Goal: Task Accomplishment & Management: Manage account settings

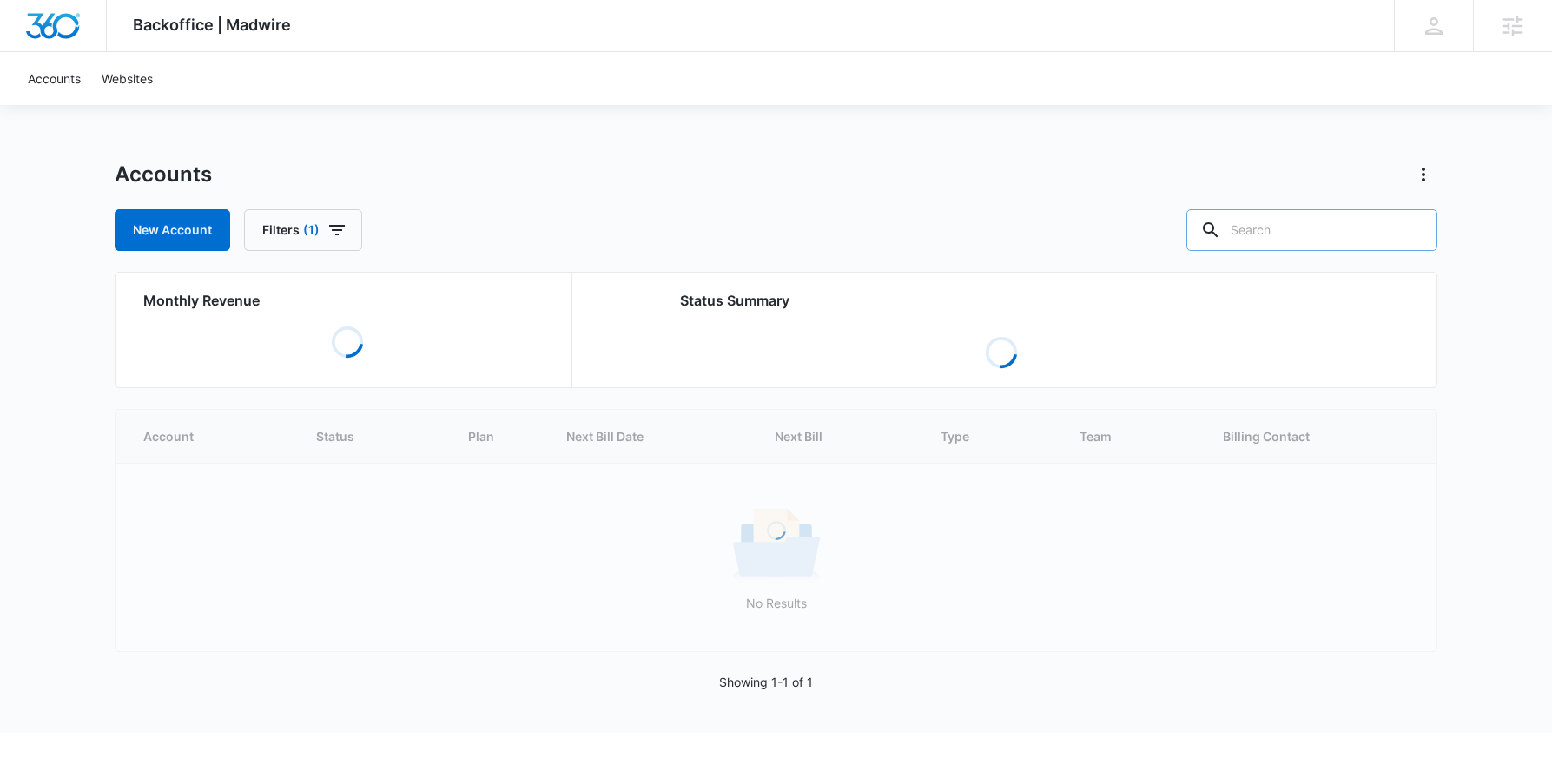
click at [1309, 228] on input "text" at bounding box center [1312, 230] width 251 height 41
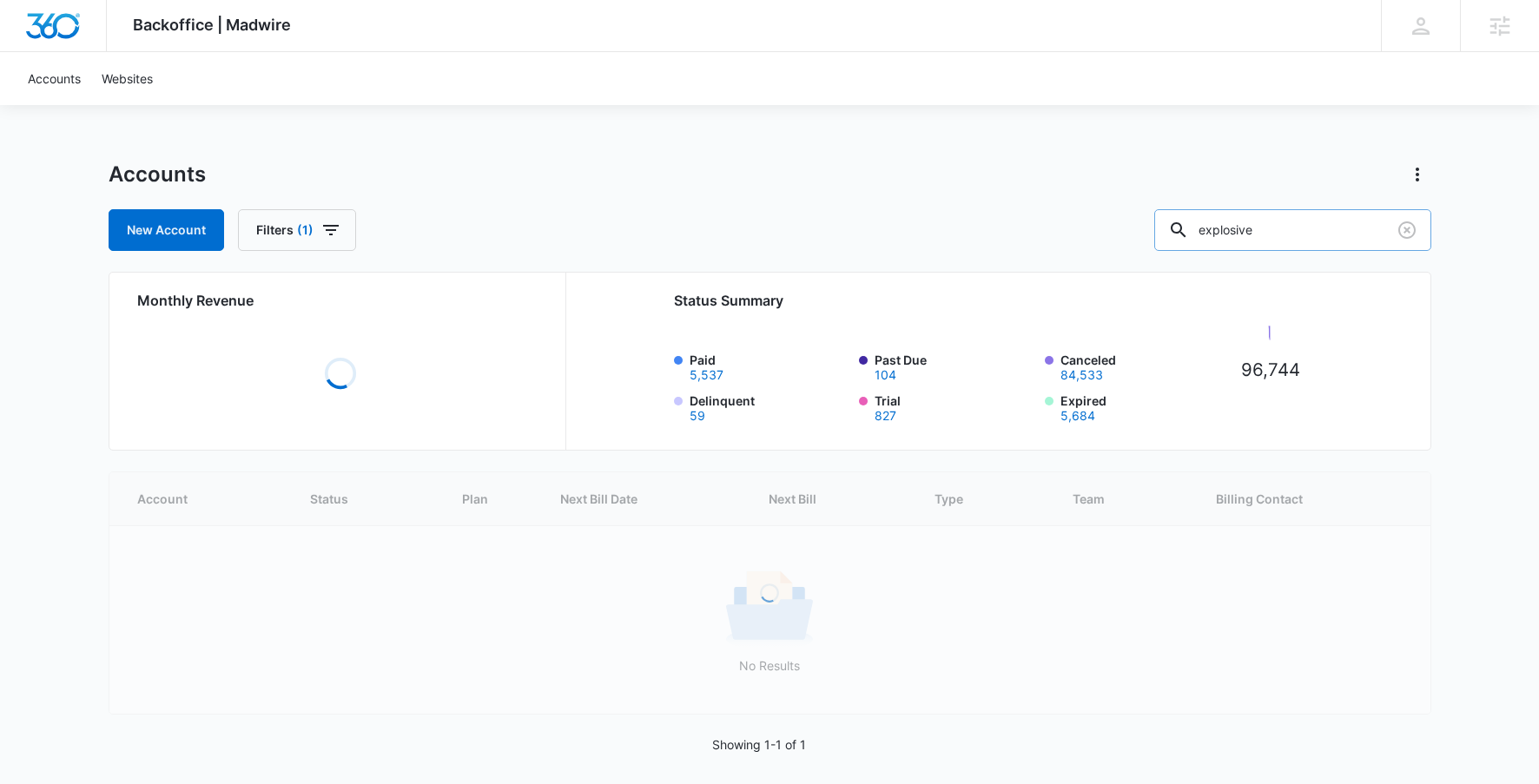
type input "explosive"
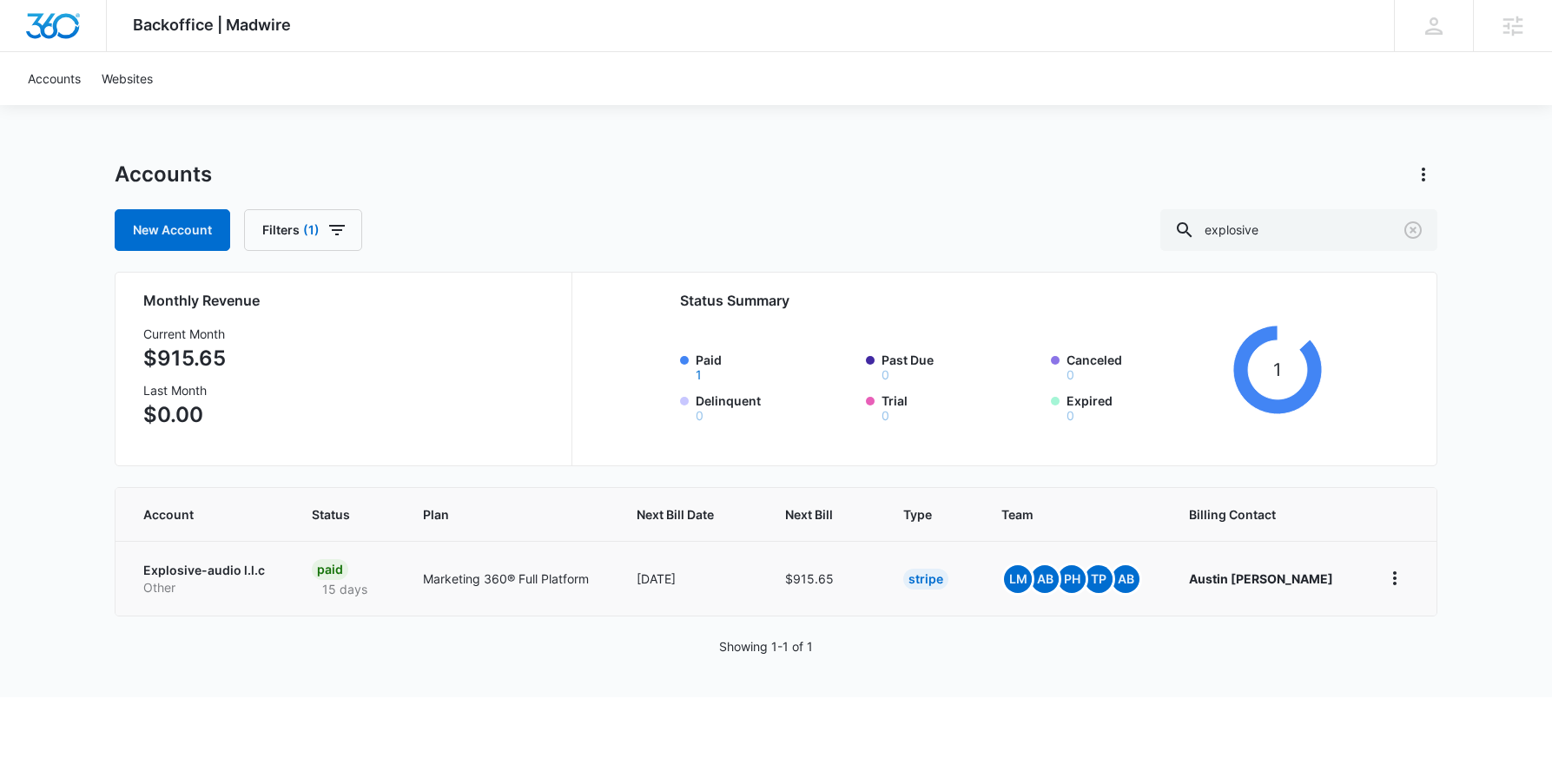
click at [186, 560] on td "Explosive-audio l.l.c Other" at bounding box center [203, 578] width 176 height 74
click at [191, 576] on p "Explosive-audio l.l.c" at bounding box center [207, 570] width 127 height 17
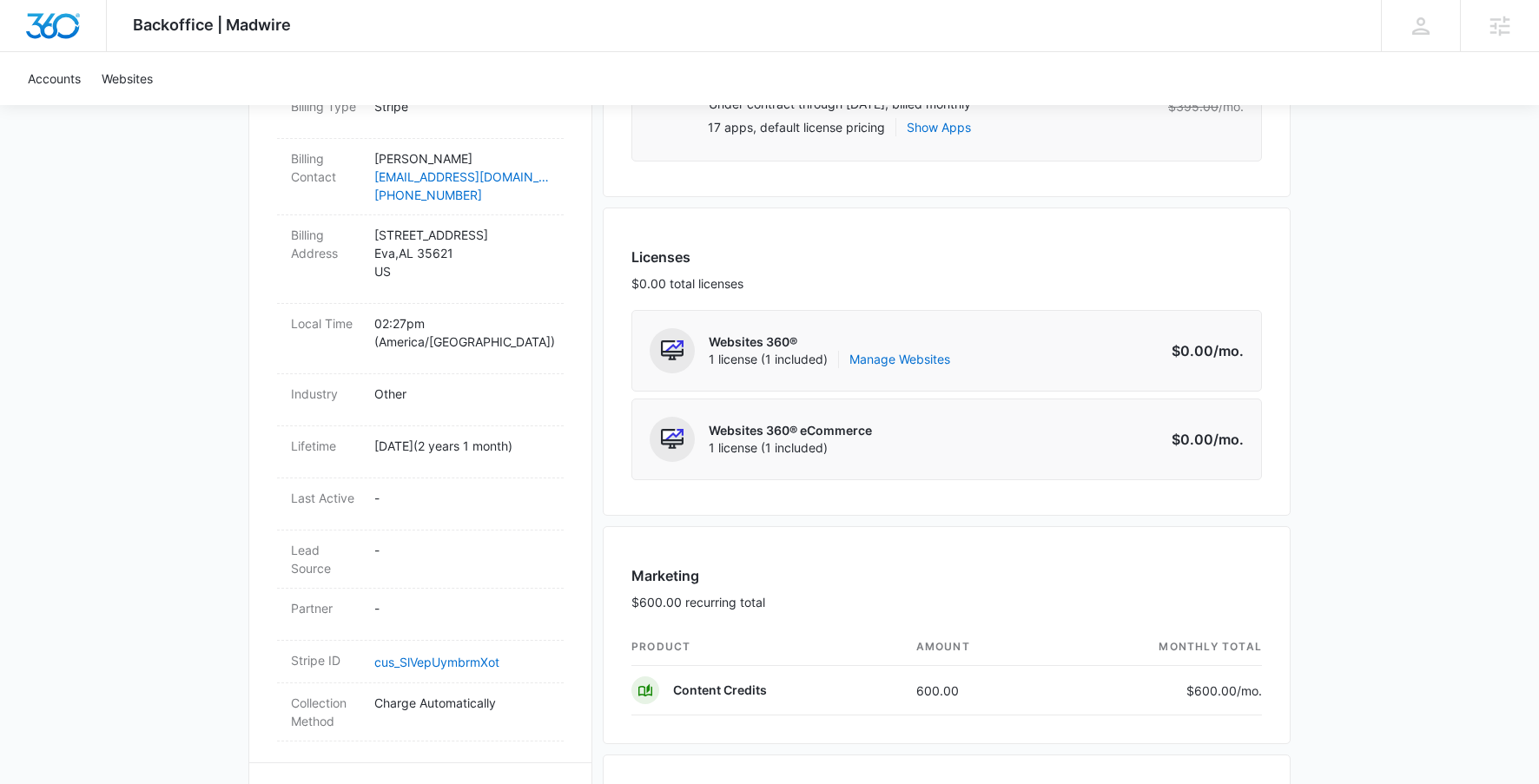
scroll to position [574, 0]
click at [912, 357] on link "Manage Websites" at bounding box center [900, 357] width 101 height 17
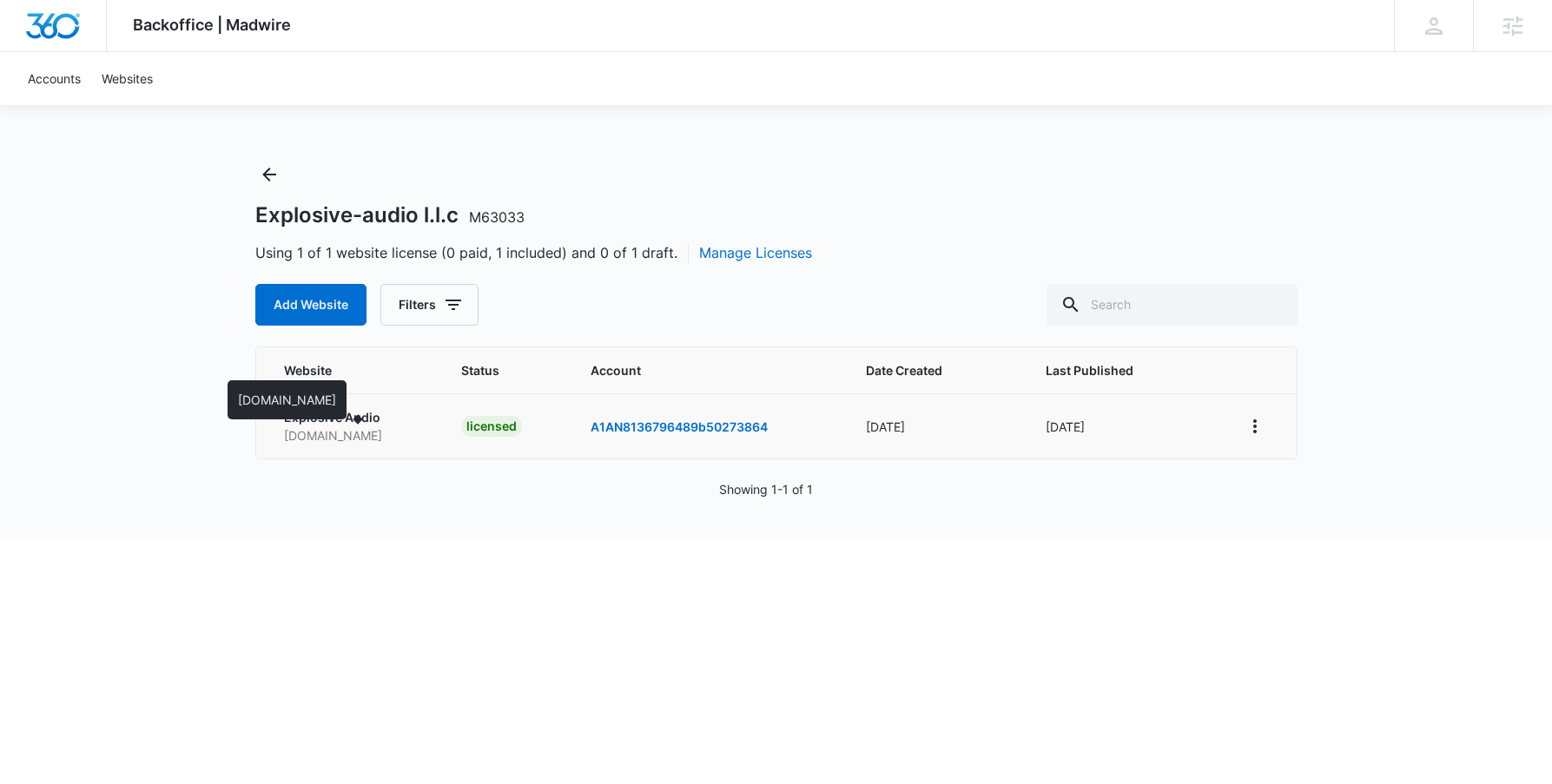
click at [356, 437] on p "m63033explosiveaudio.mywebsites360.com" at bounding box center [352, 436] width 136 height 18
click at [248, 182] on div "Backoffice | Madwire Apps Settings TP Tyler Pajak tyler.pajak@madwire.com My Pr…" at bounding box center [776, 270] width 1552 height 540
click at [271, 174] on icon "Back" at bounding box center [268, 174] width 14 height 14
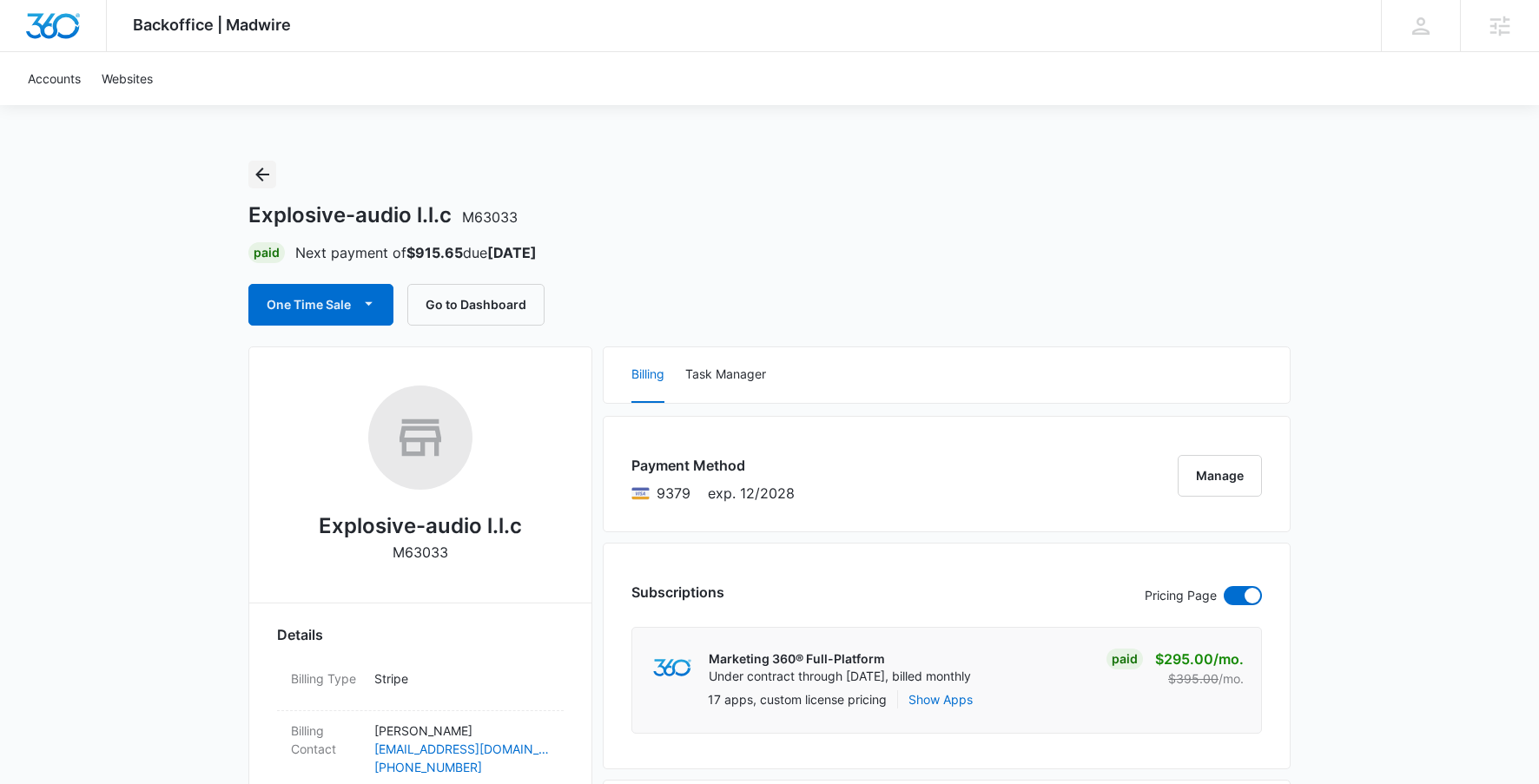
click at [271, 174] on icon "Back" at bounding box center [262, 175] width 21 height 21
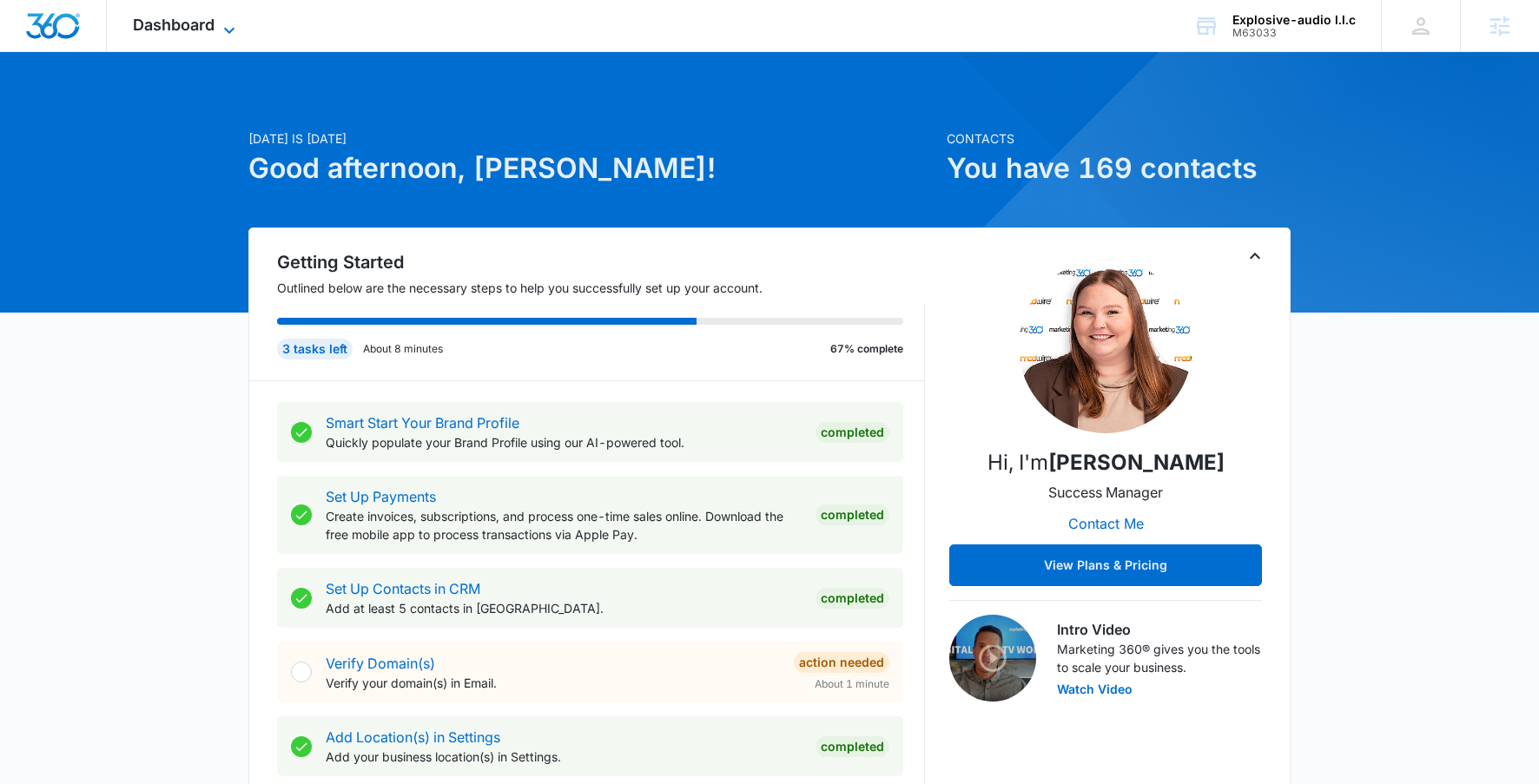
click at [212, 18] on span "Dashboard" at bounding box center [174, 25] width 82 height 18
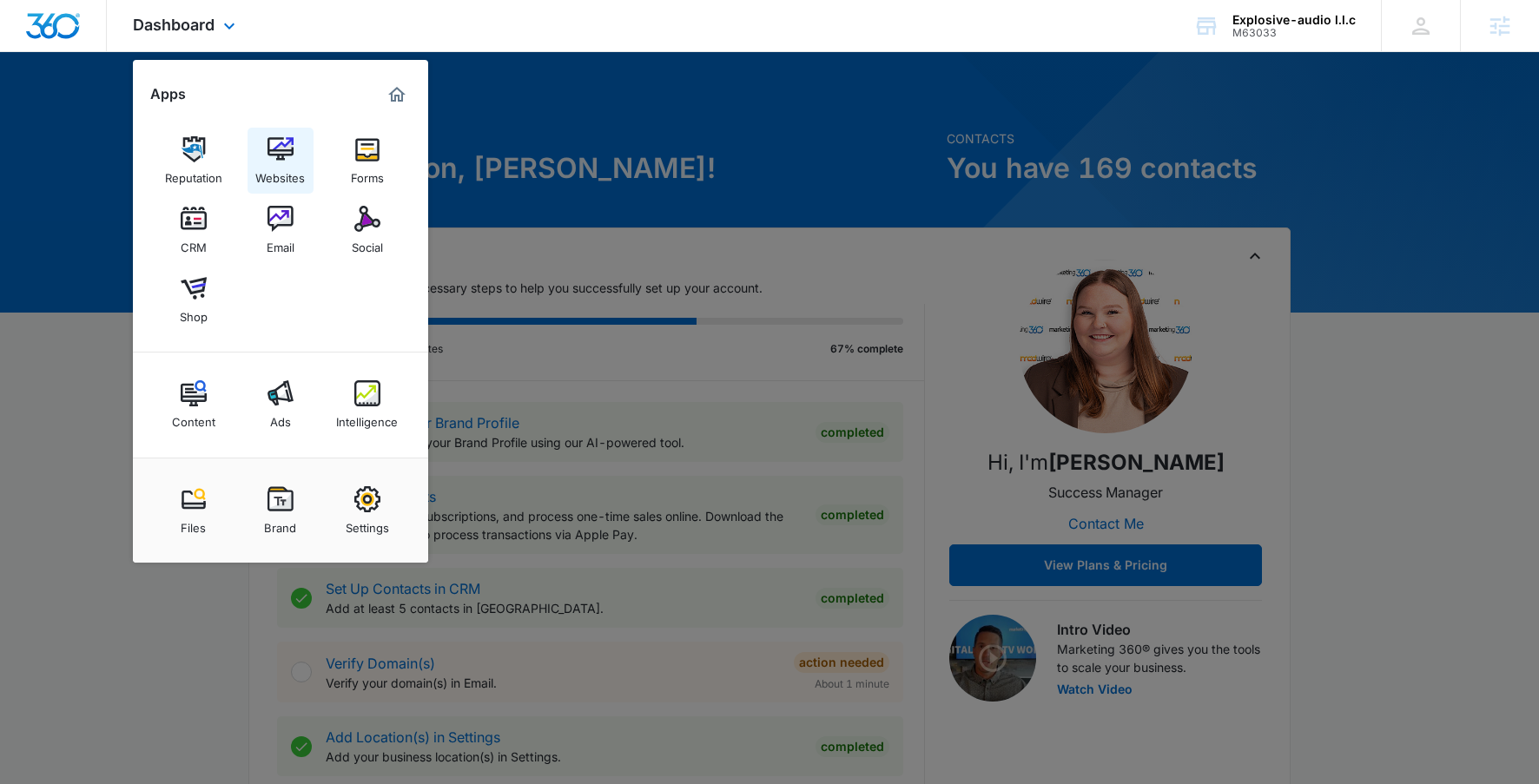
click at [287, 162] on img at bounding box center [280, 149] width 26 height 26
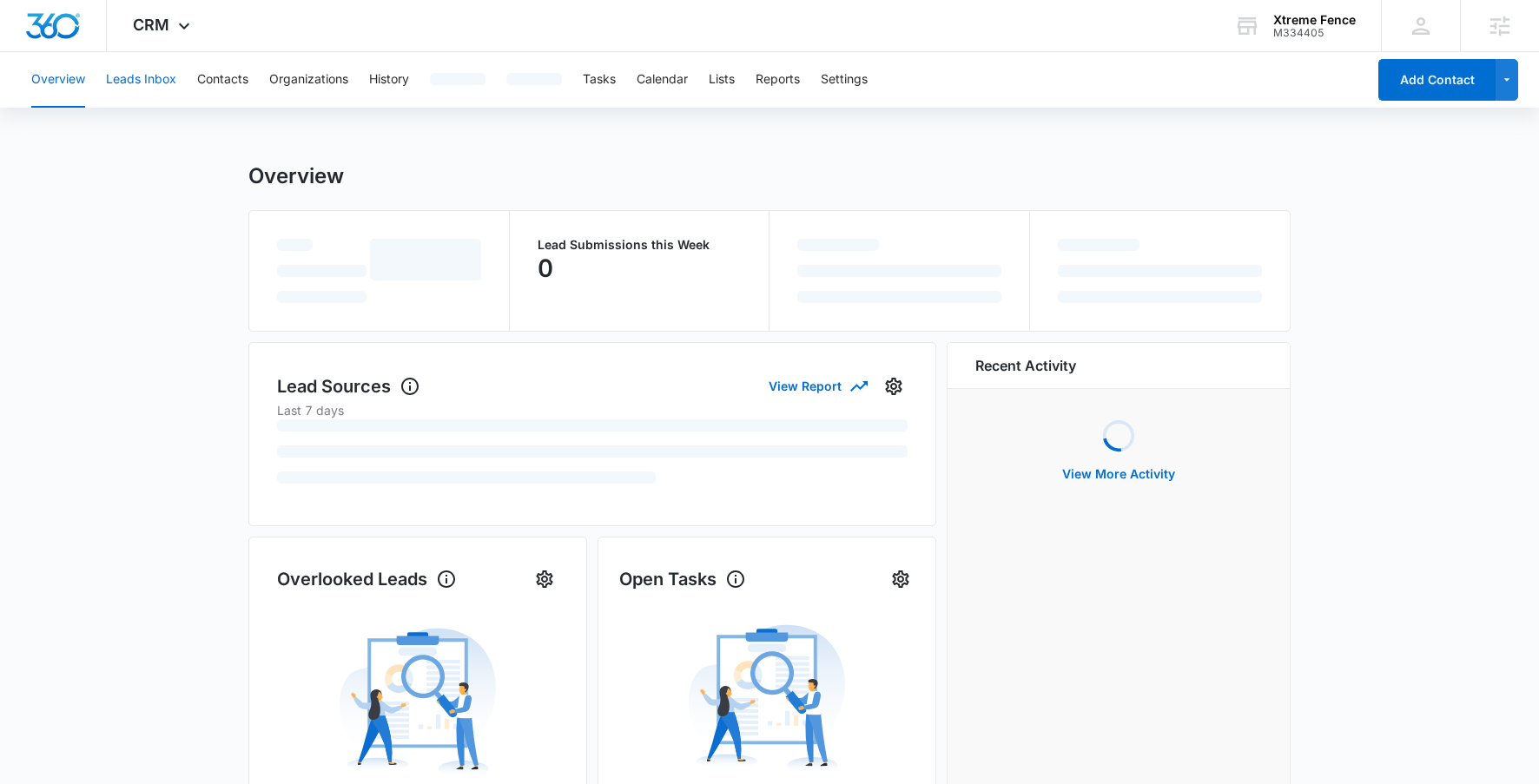
click at [144, 82] on button "Leads Inbox" at bounding box center [141, 80] width 71 height 55
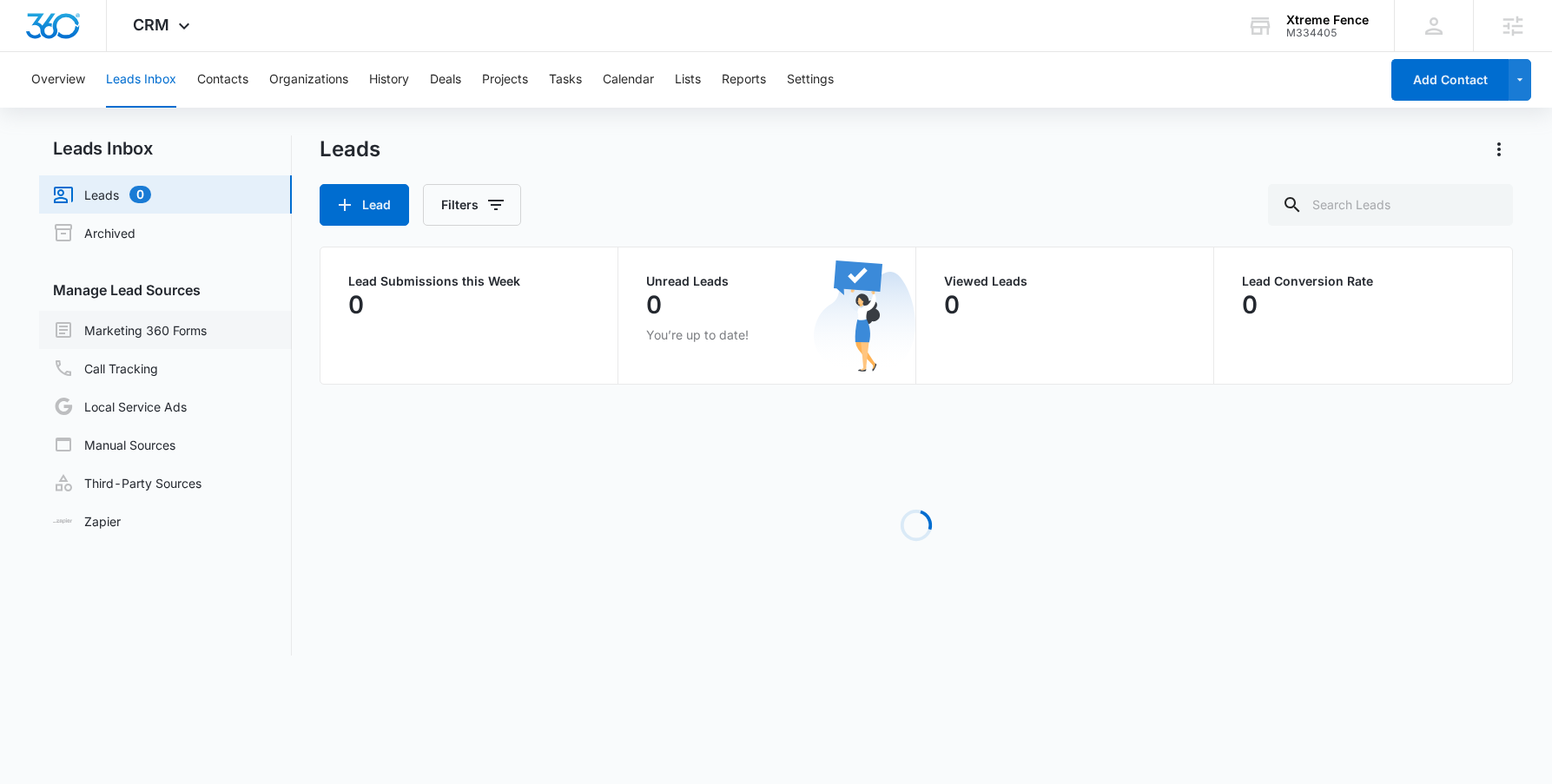
click at [168, 340] on link "Marketing 360 Forms" at bounding box center [130, 330] width 154 height 21
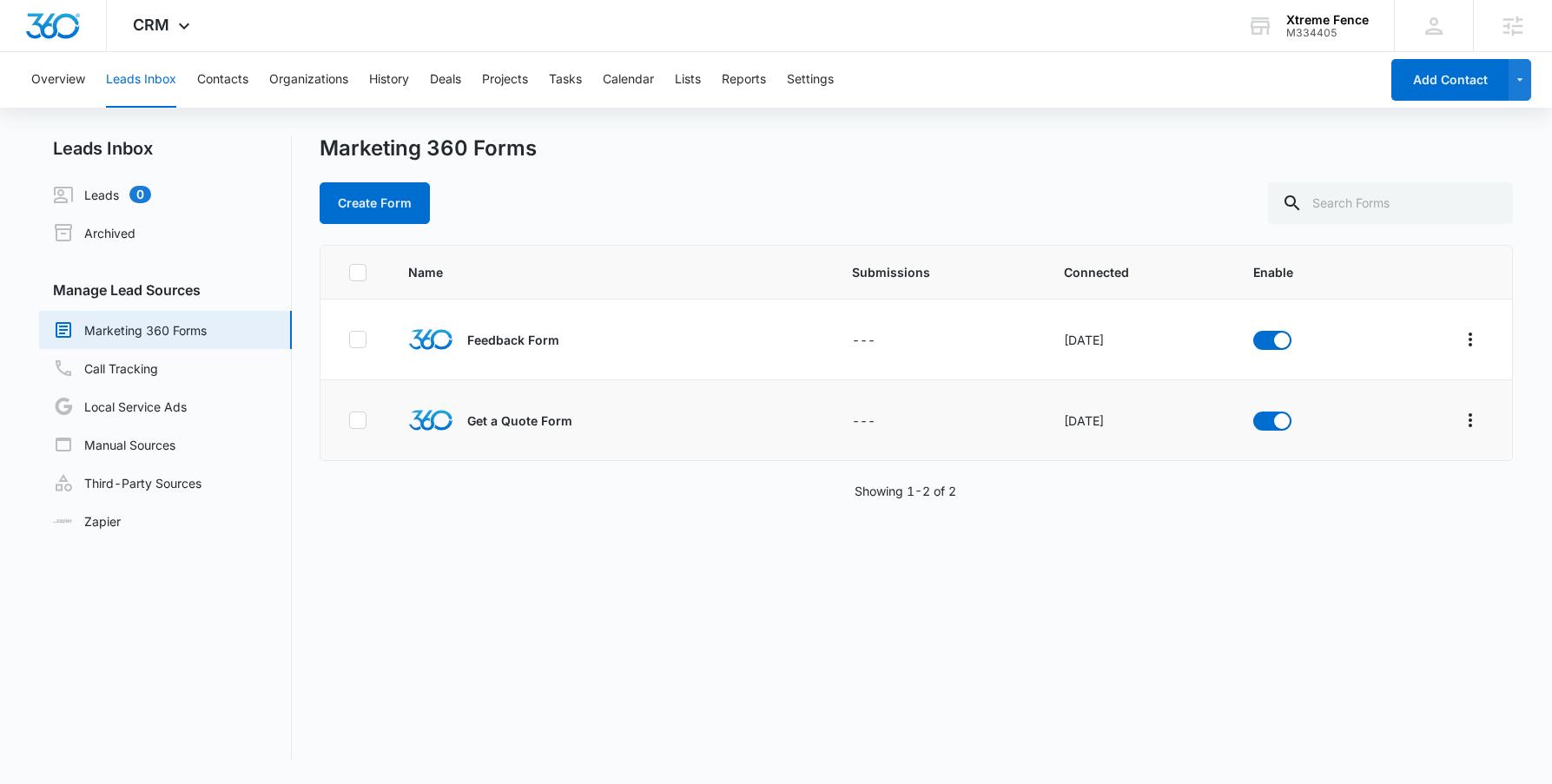
click at [1477, 422] on td at bounding box center [1444, 421] width 135 height 81
click at [1466, 421] on icon "Overflow Menu" at bounding box center [1470, 420] width 21 height 21
click at [1372, 527] on div "Field Mapping" at bounding box center [1379, 520] width 98 height 12
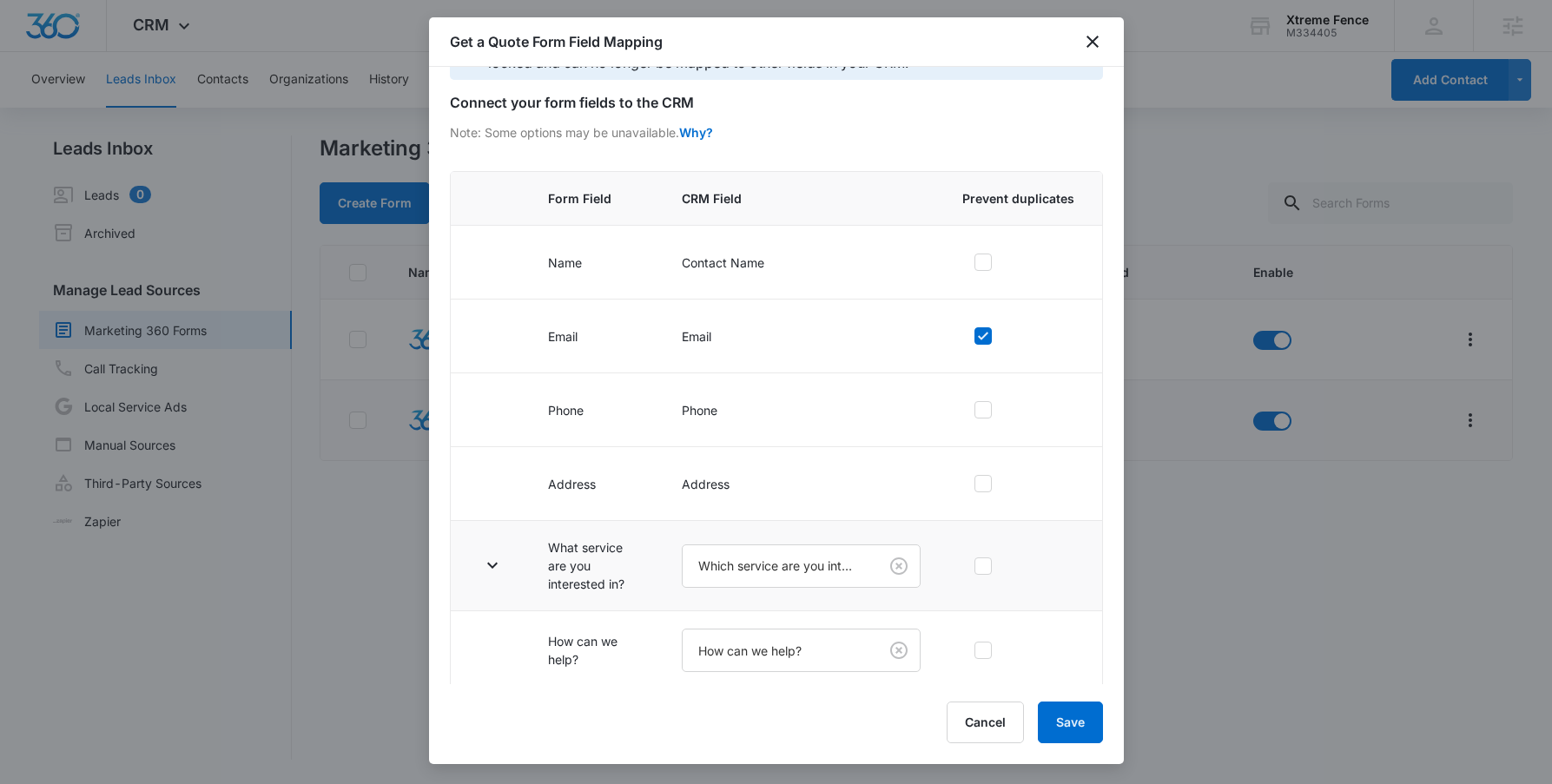
scroll to position [160, 0]
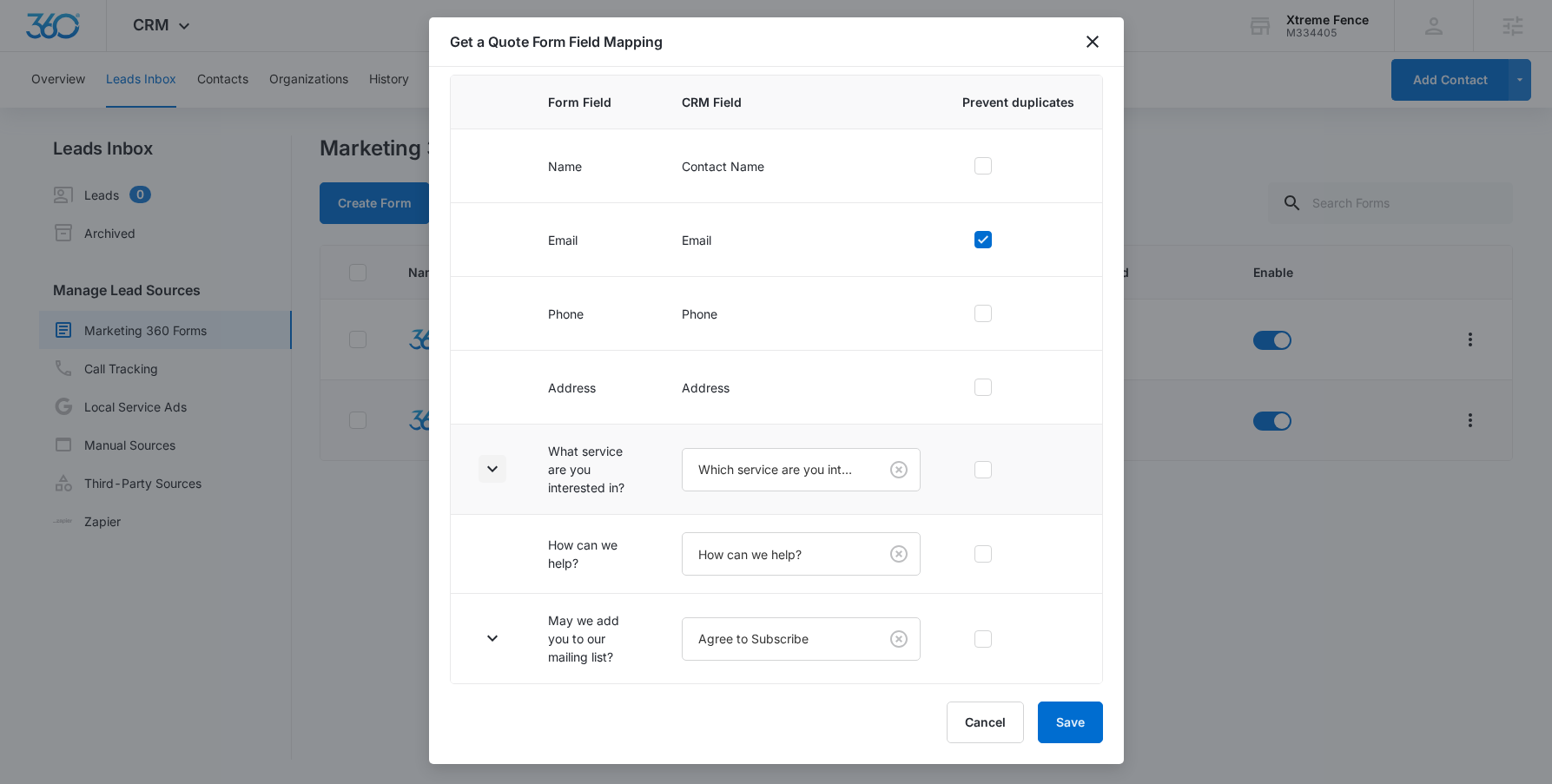
click at [497, 472] on icon "button" at bounding box center [492, 469] width 21 height 21
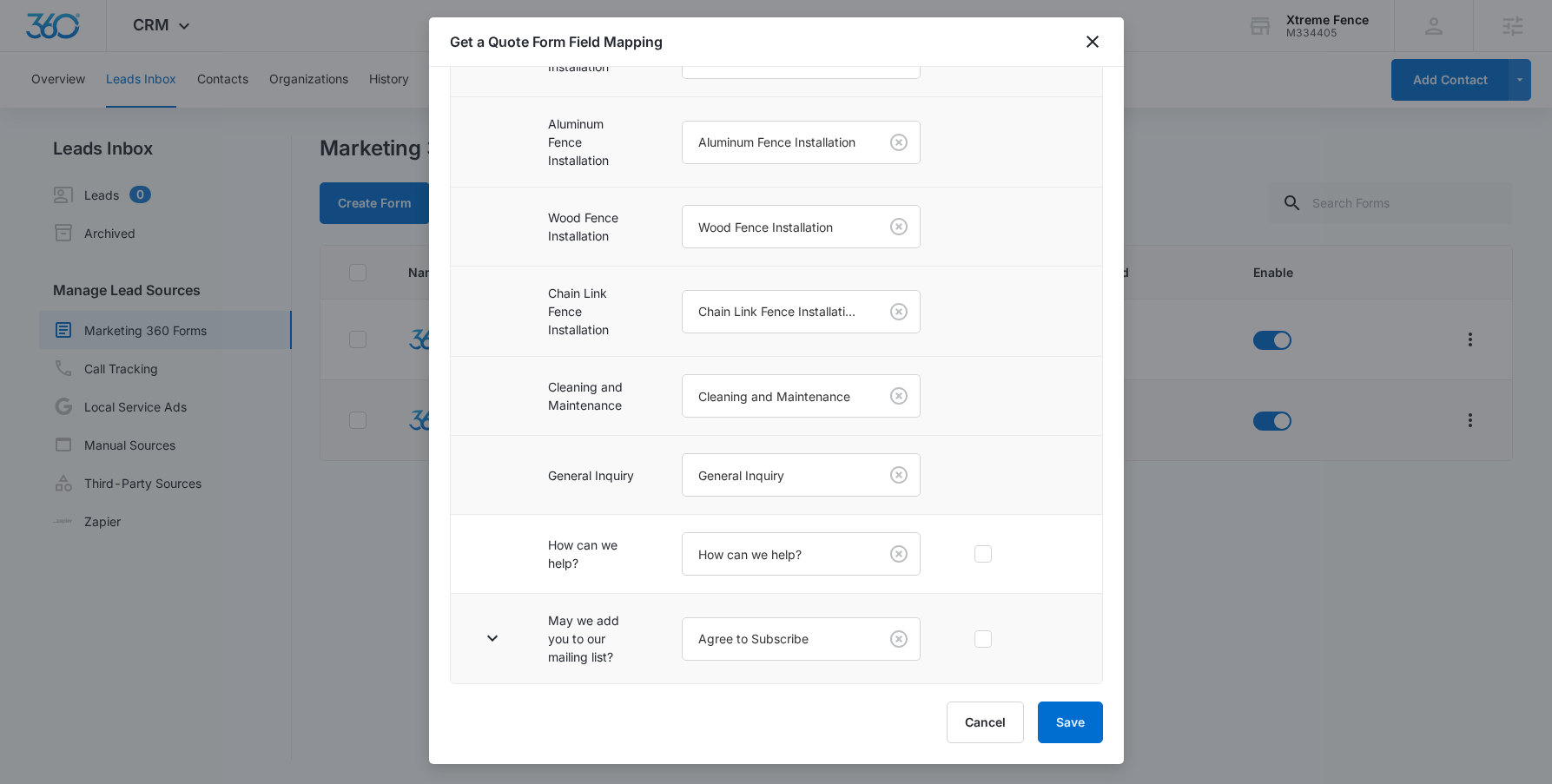
click at [488, 613] on td at bounding box center [488, 639] width 76 height 90
click at [487, 645] on icon "button" at bounding box center [492, 638] width 21 height 21
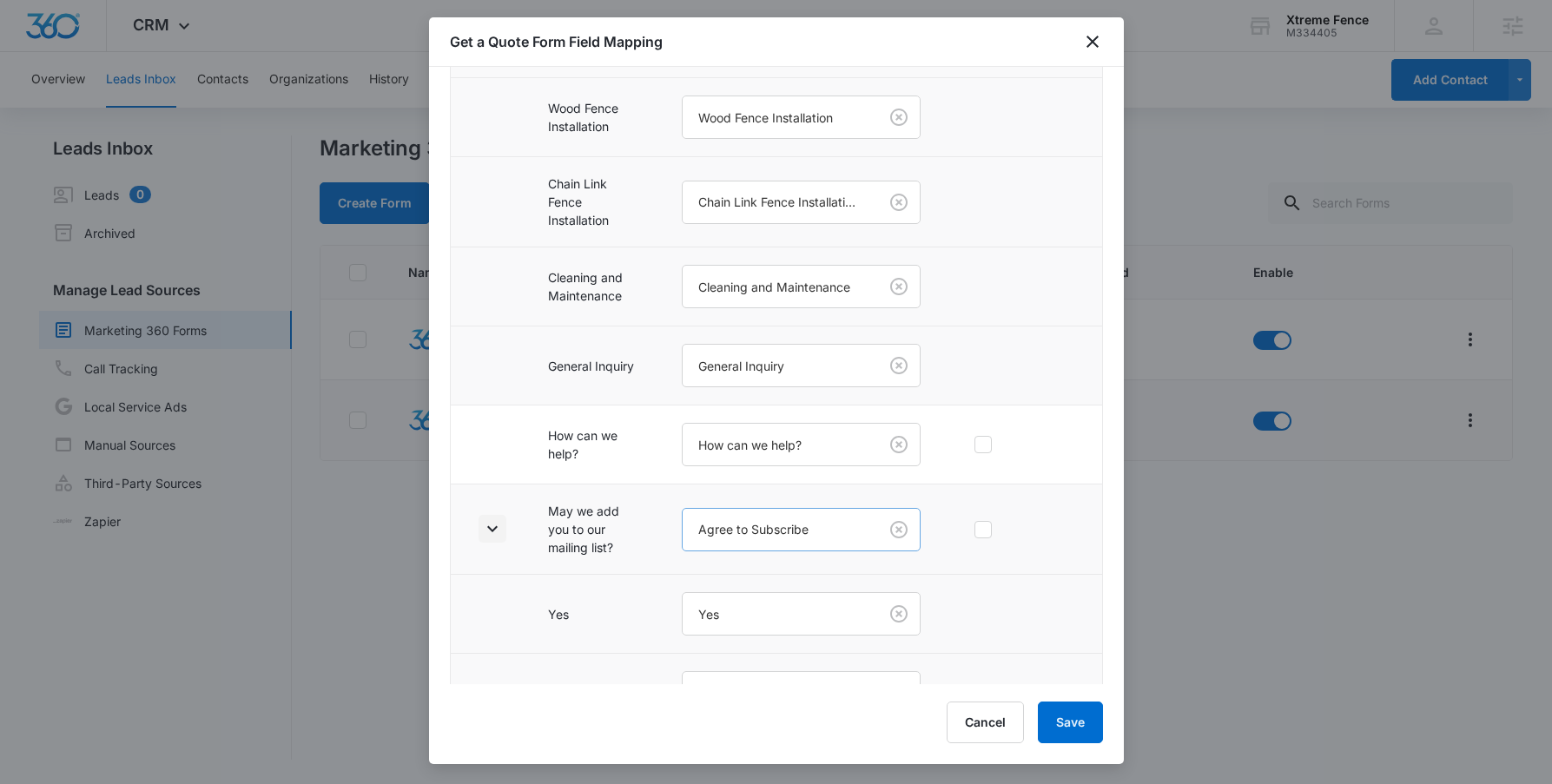
scroll to position [814, 0]
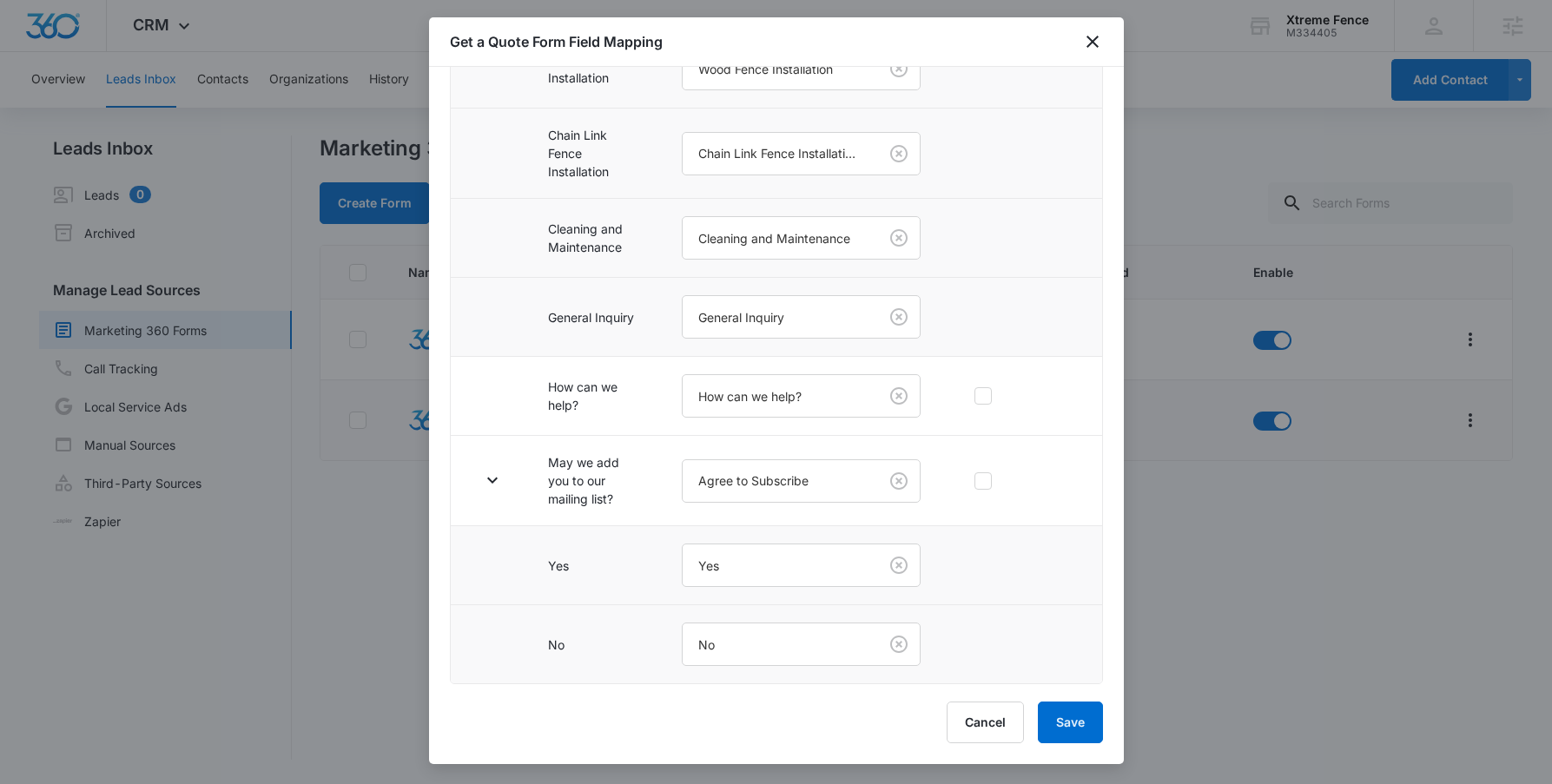
click at [1098, 52] on div "Get a Quote Form Field Mapping" at bounding box center [777, 42] width 695 height 50
click at [1094, 41] on icon "close" at bounding box center [1092, 41] width 21 height 21
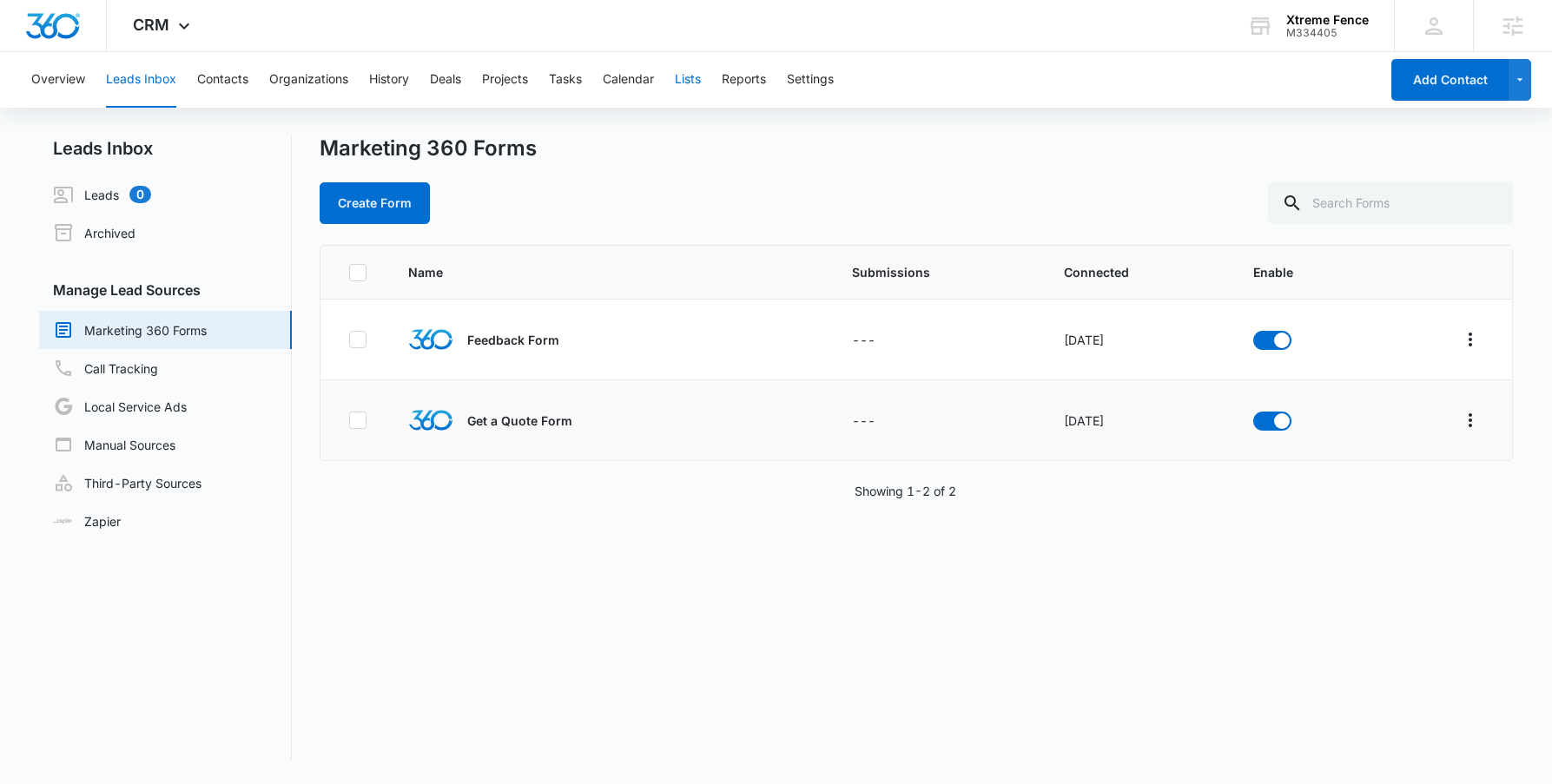
click at [691, 88] on button "Lists" at bounding box center [688, 80] width 26 height 55
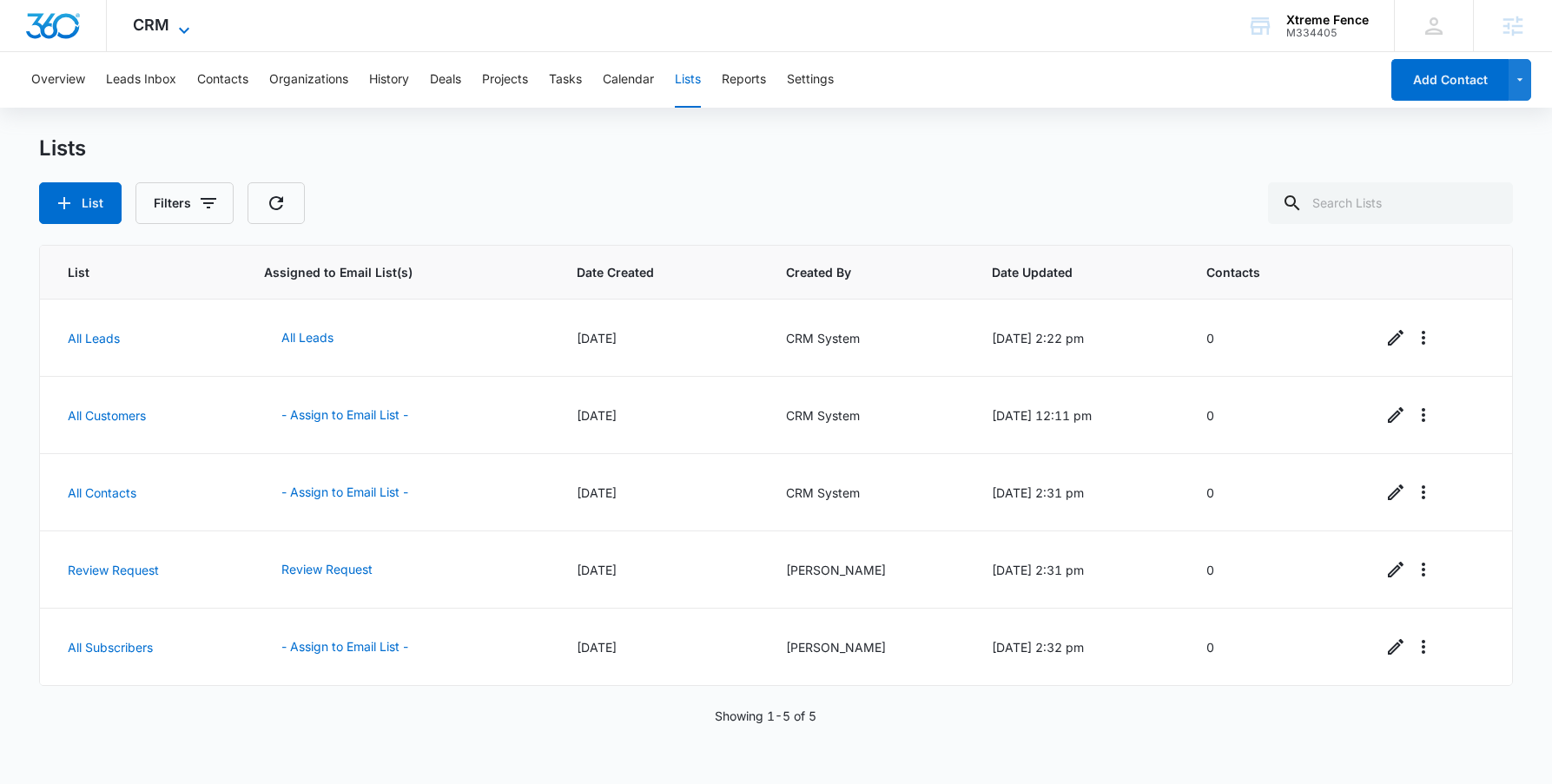
click at [177, 36] on icon at bounding box center [184, 30] width 21 height 21
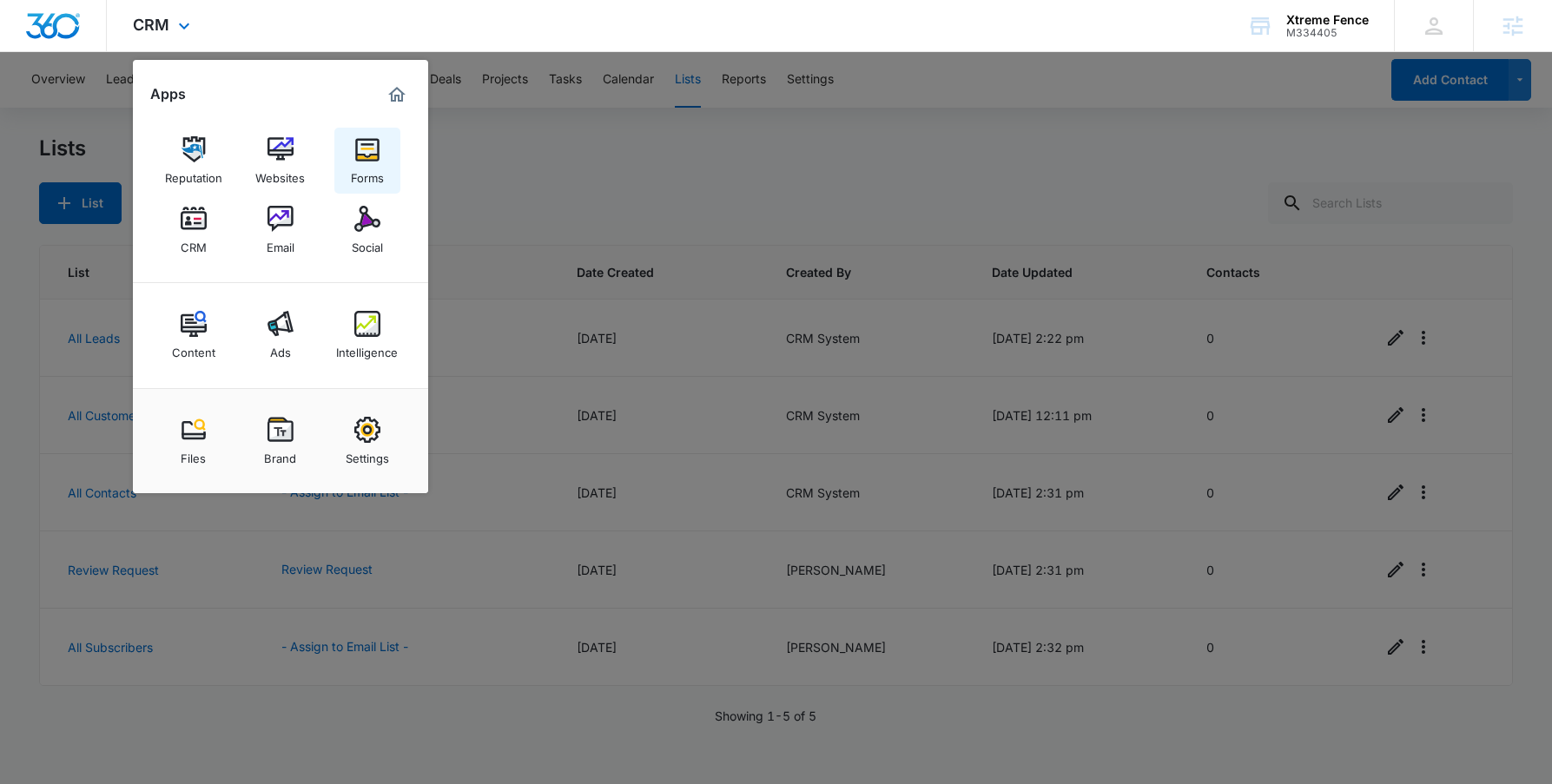
click at [374, 159] on img at bounding box center [367, 149] width 26 height 26
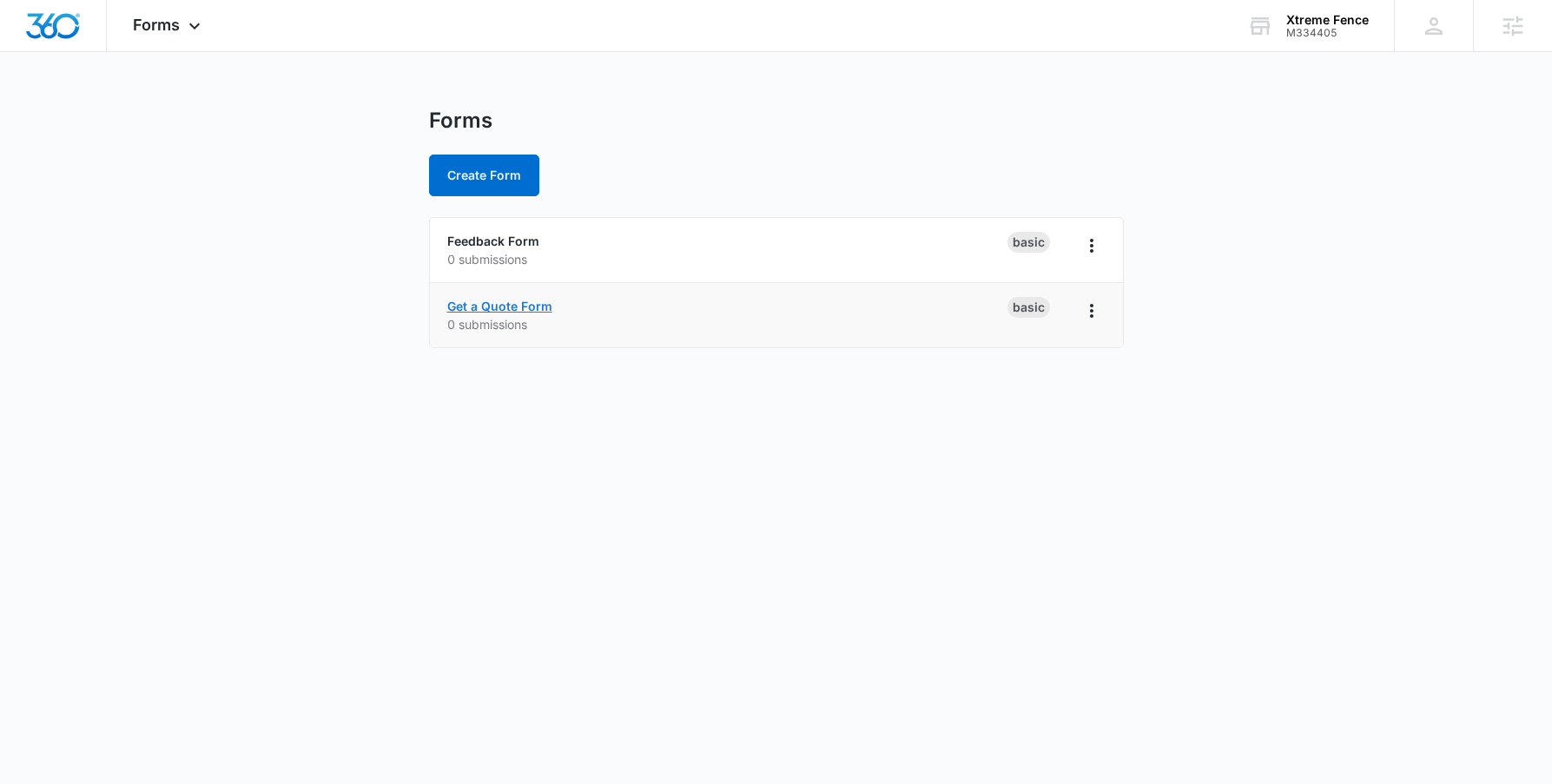
click at [501, 307] on link "Get a Quote Form" at bounding box center [500, 306] width 105 height 15
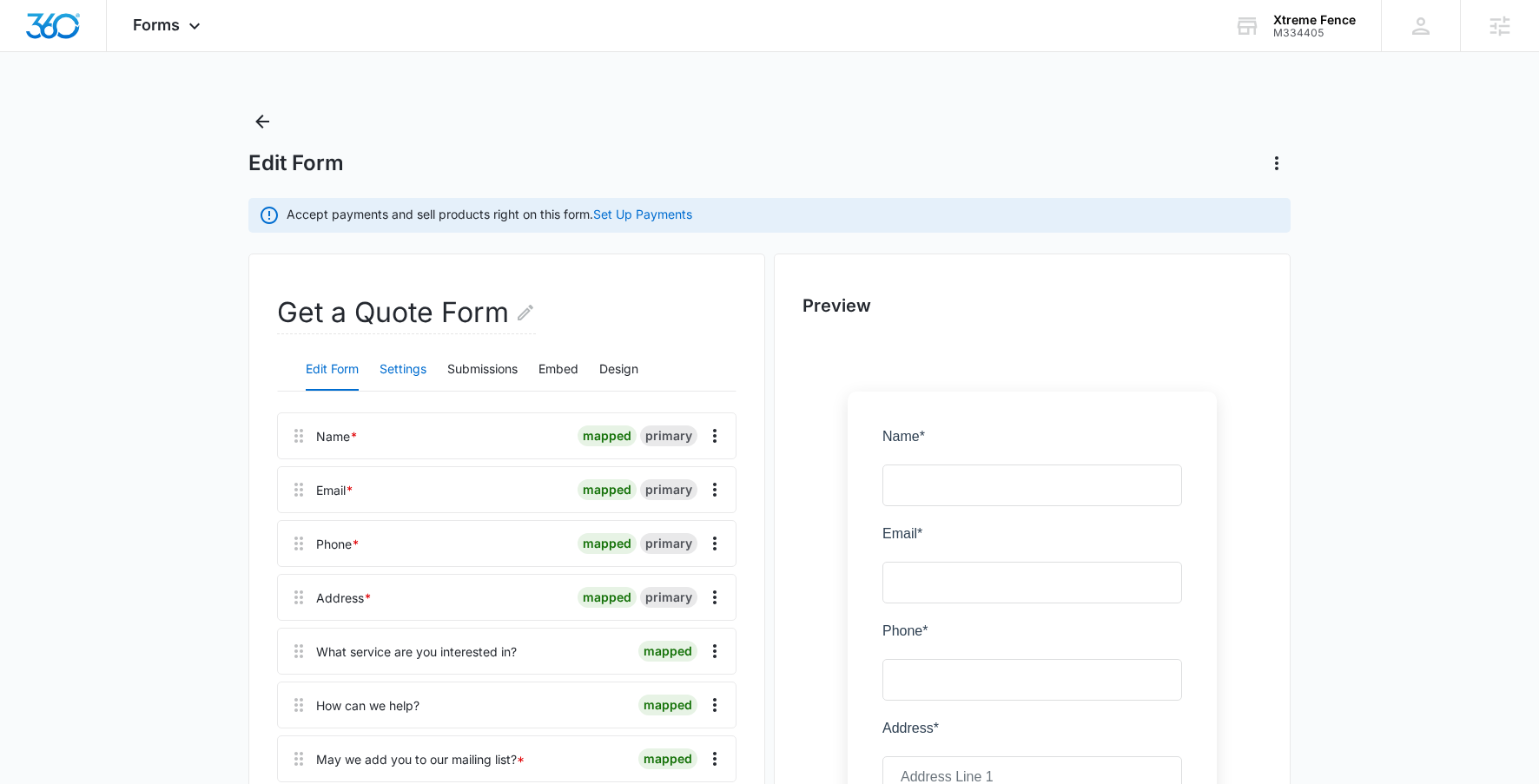
click at [392, 366] on button "Settings" at bounding box center [403, 369] width 47 height 41
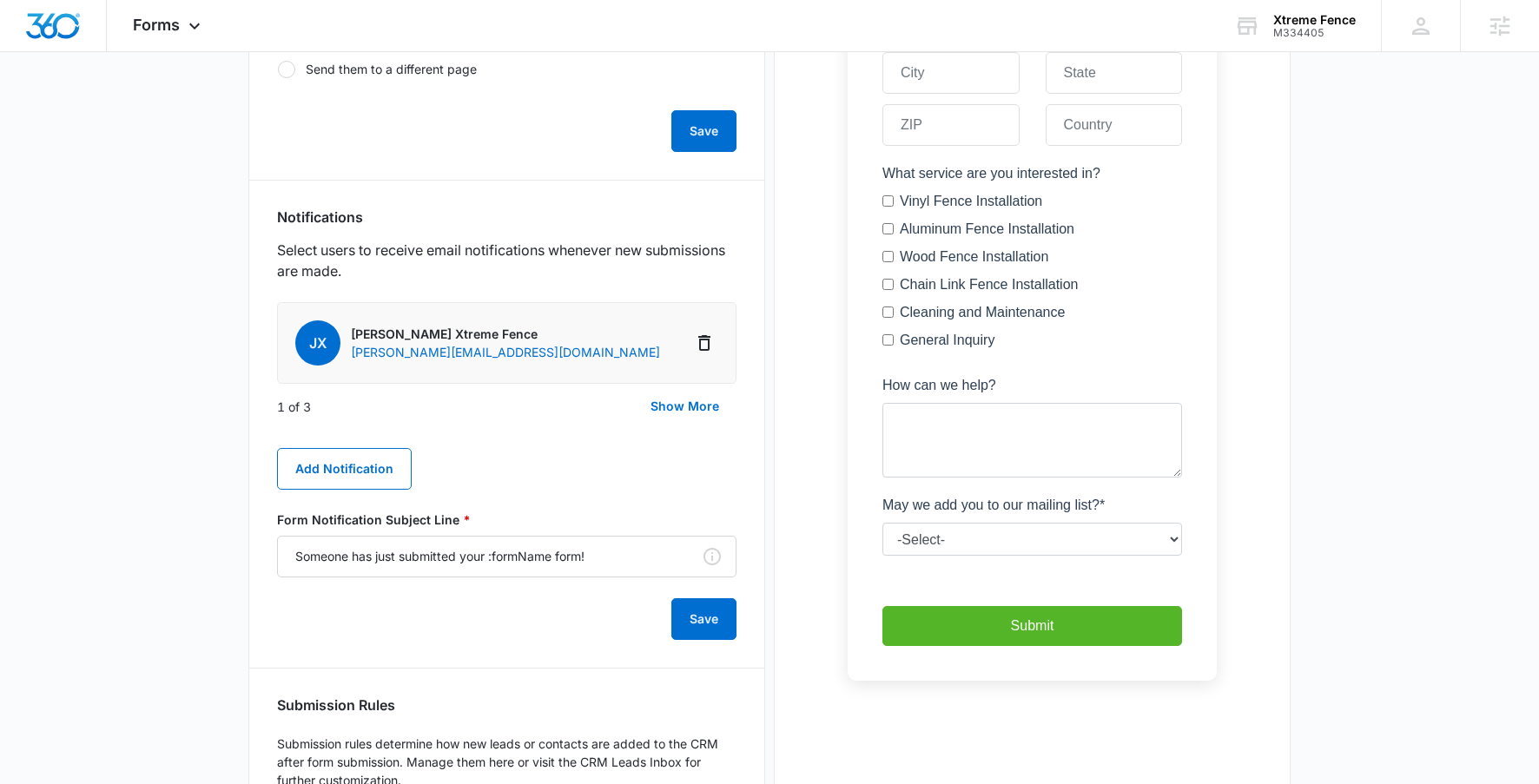
scroll to position [939, 0]
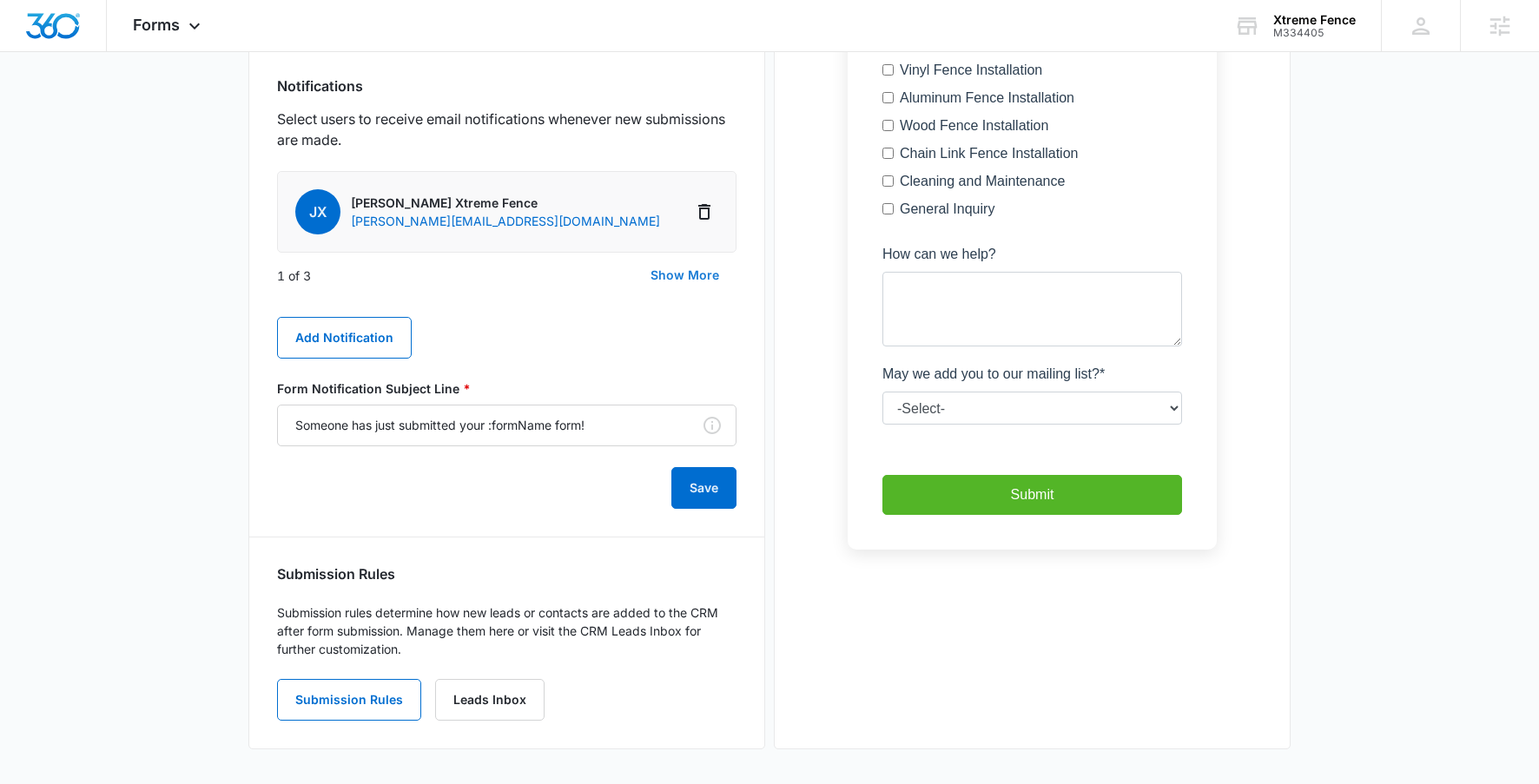
click at [681, 279] on button "Show More" at bounding box center [685, 275] width 103 height 41
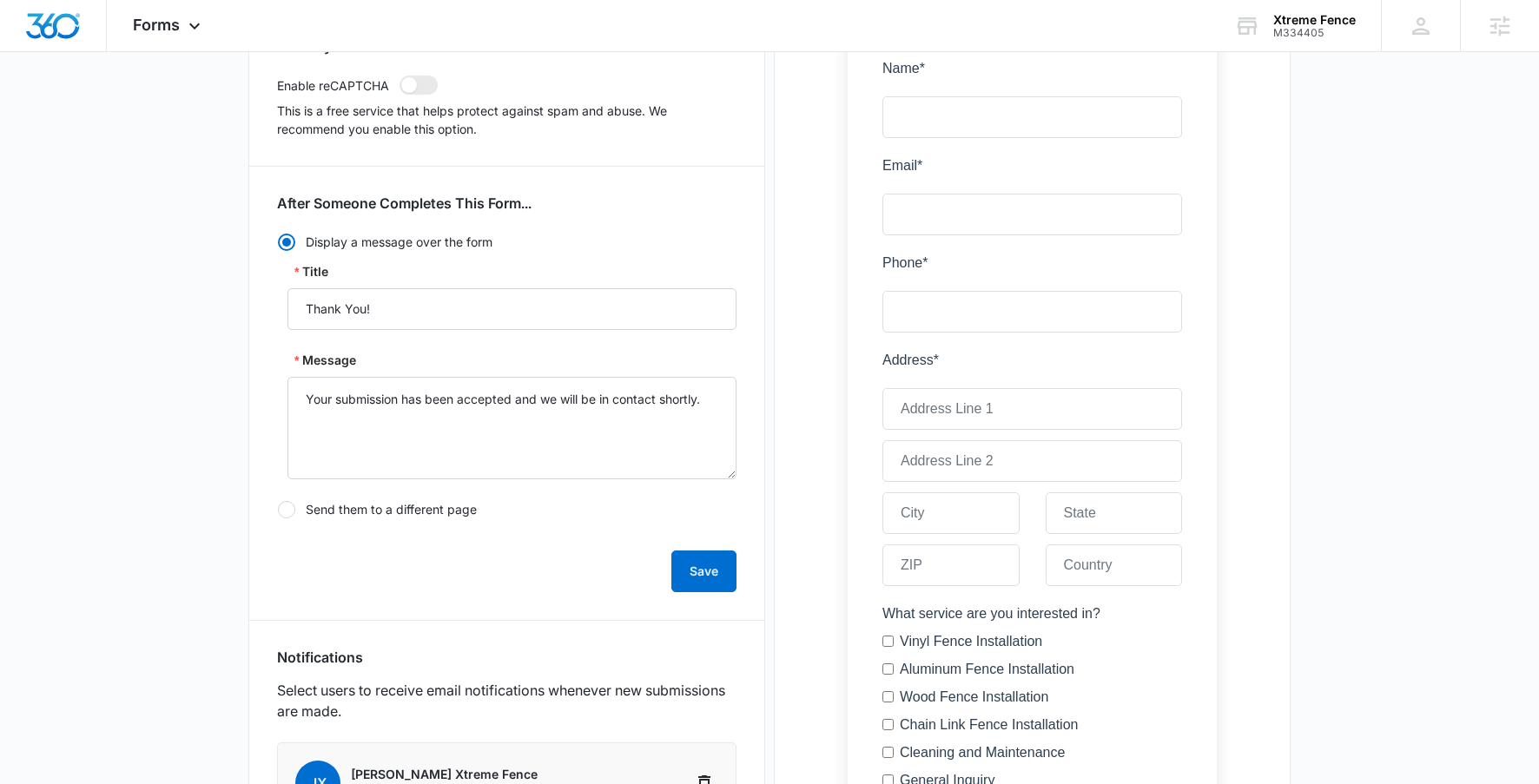
scroll to position [0, 0]
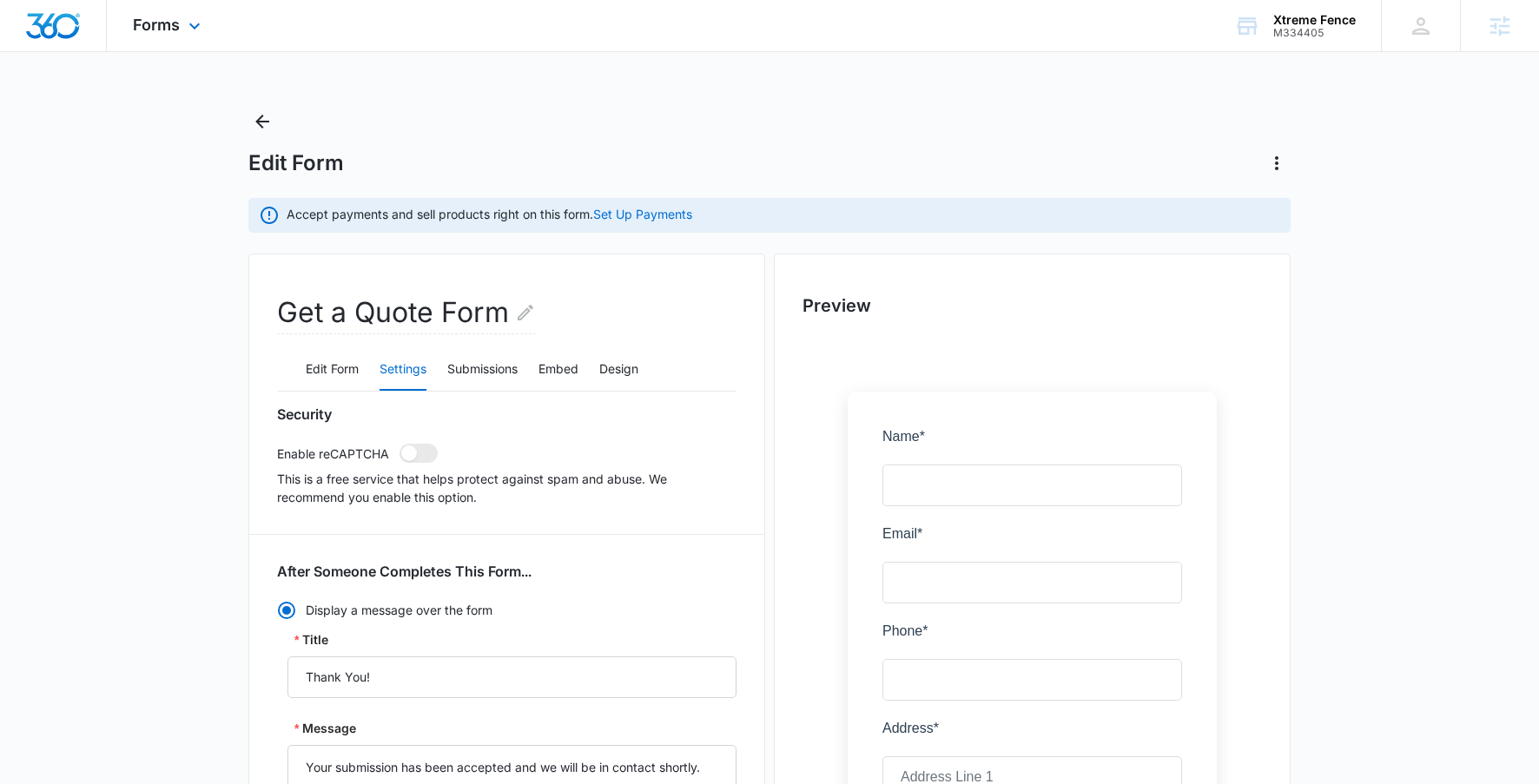
click at [168, 7] on div "Forms Apps Reputation Websites Forms CRM Email Social Content Ads Intelligence …" at bounding box center [168, 26] width 124 height 51
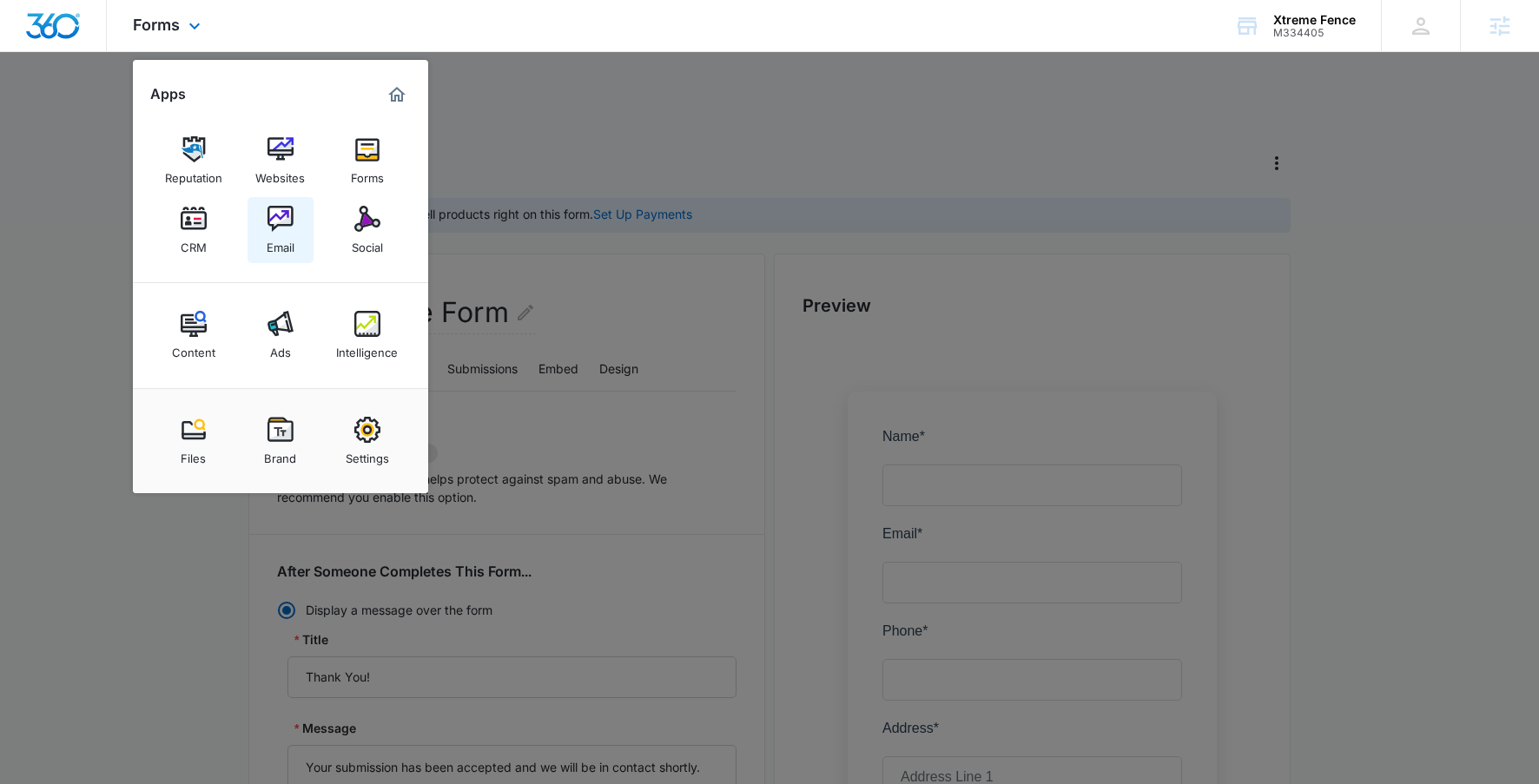
click at [285, 226] on img at bounding box center [280, 219] width 26 height 26
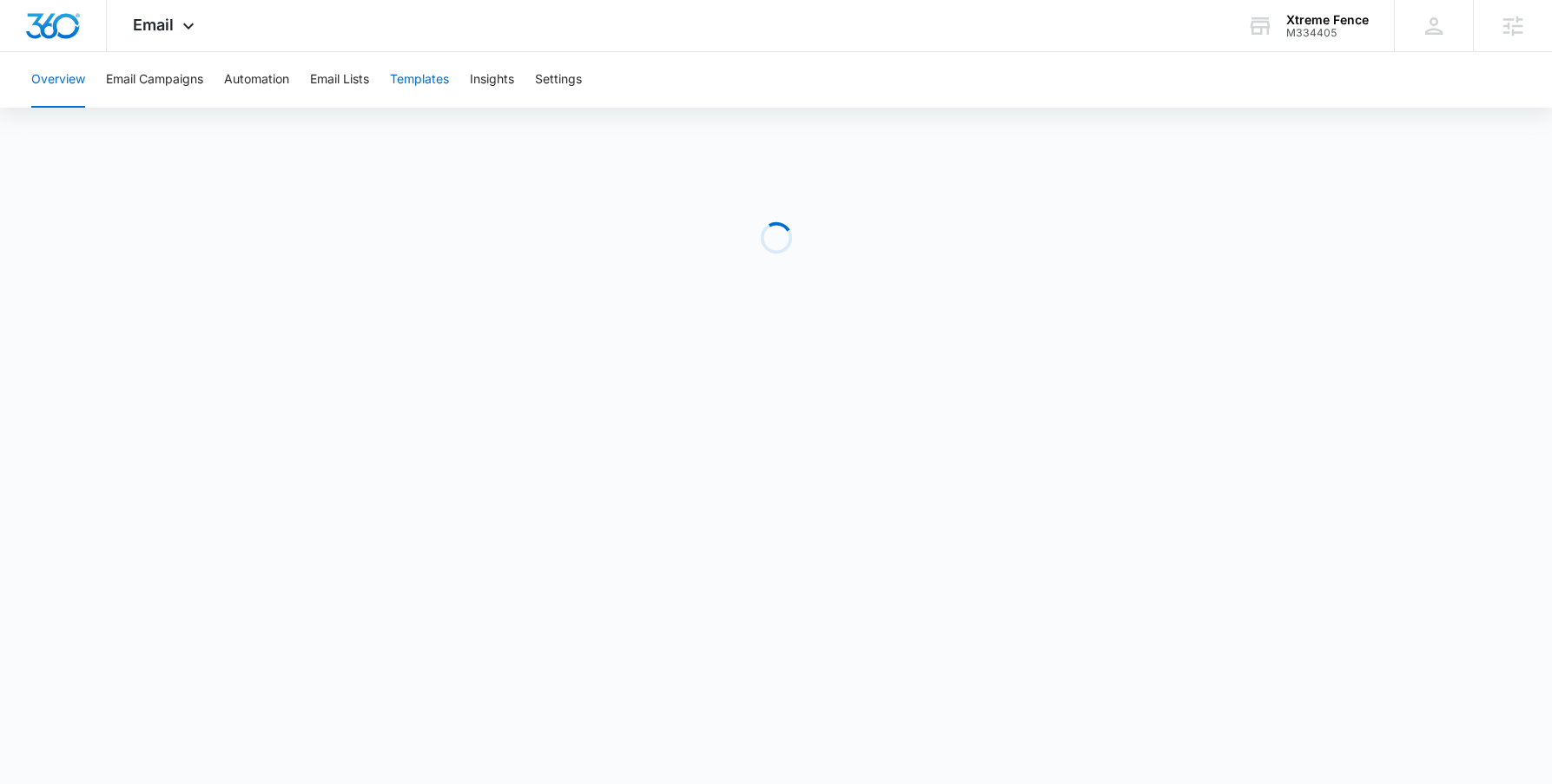
click at [444, 77] on button "Templates" at bounding box center [419, 80] width 59 height 55
click at [283, 94] on button "Automation" at bounding box center [257, 80] width 65 height 55
click at [71, 48] on div at bounding box center [53, 26] width 107 height 51
click at [64, 37] on img "Dashboard" at bounding box center [52, 26] width 55 height 26
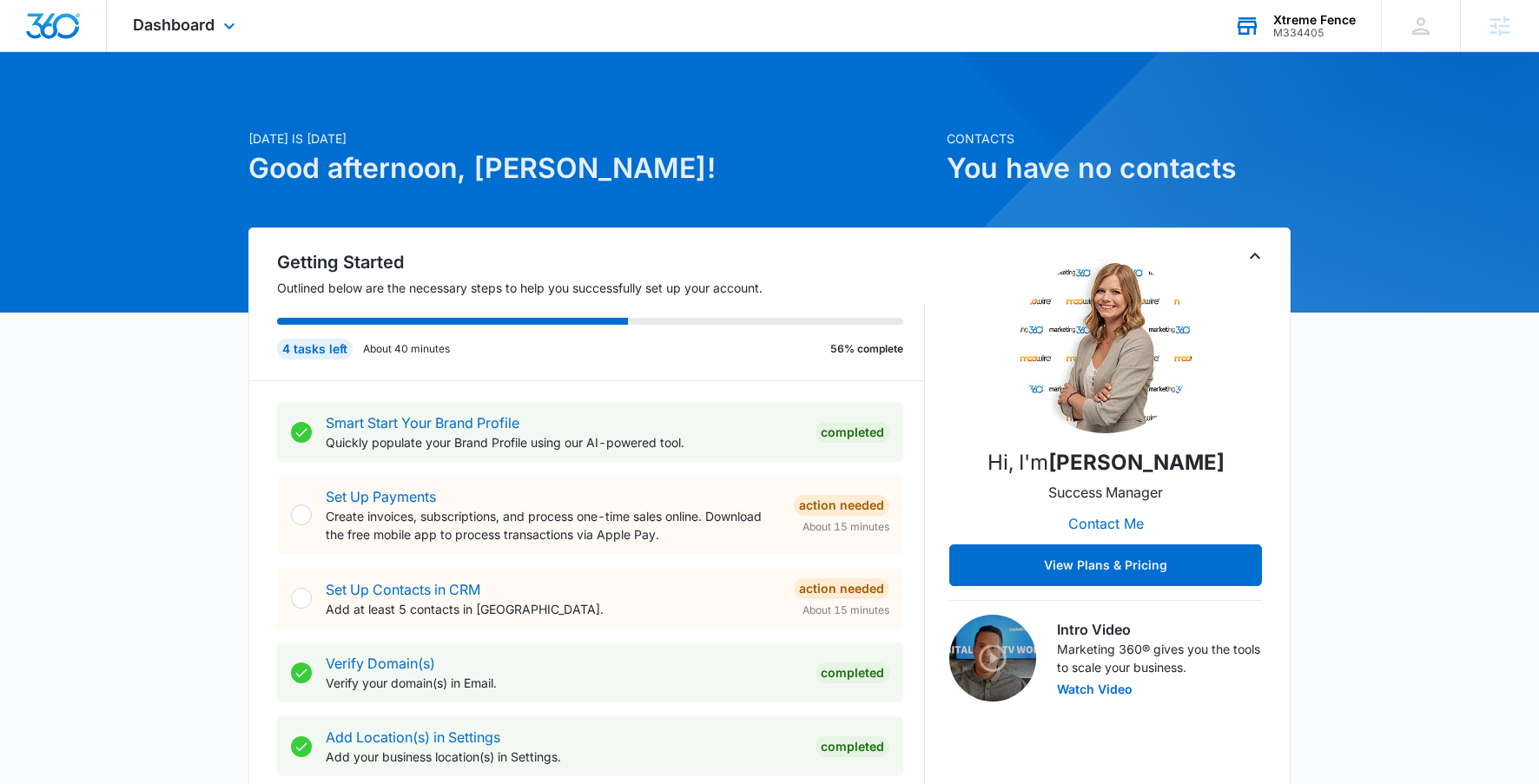
click at [1287, 40] on div "Xtreme Fence M334405 Your Accounts View All" at bounding box center [1294, 26] width 173 height 51
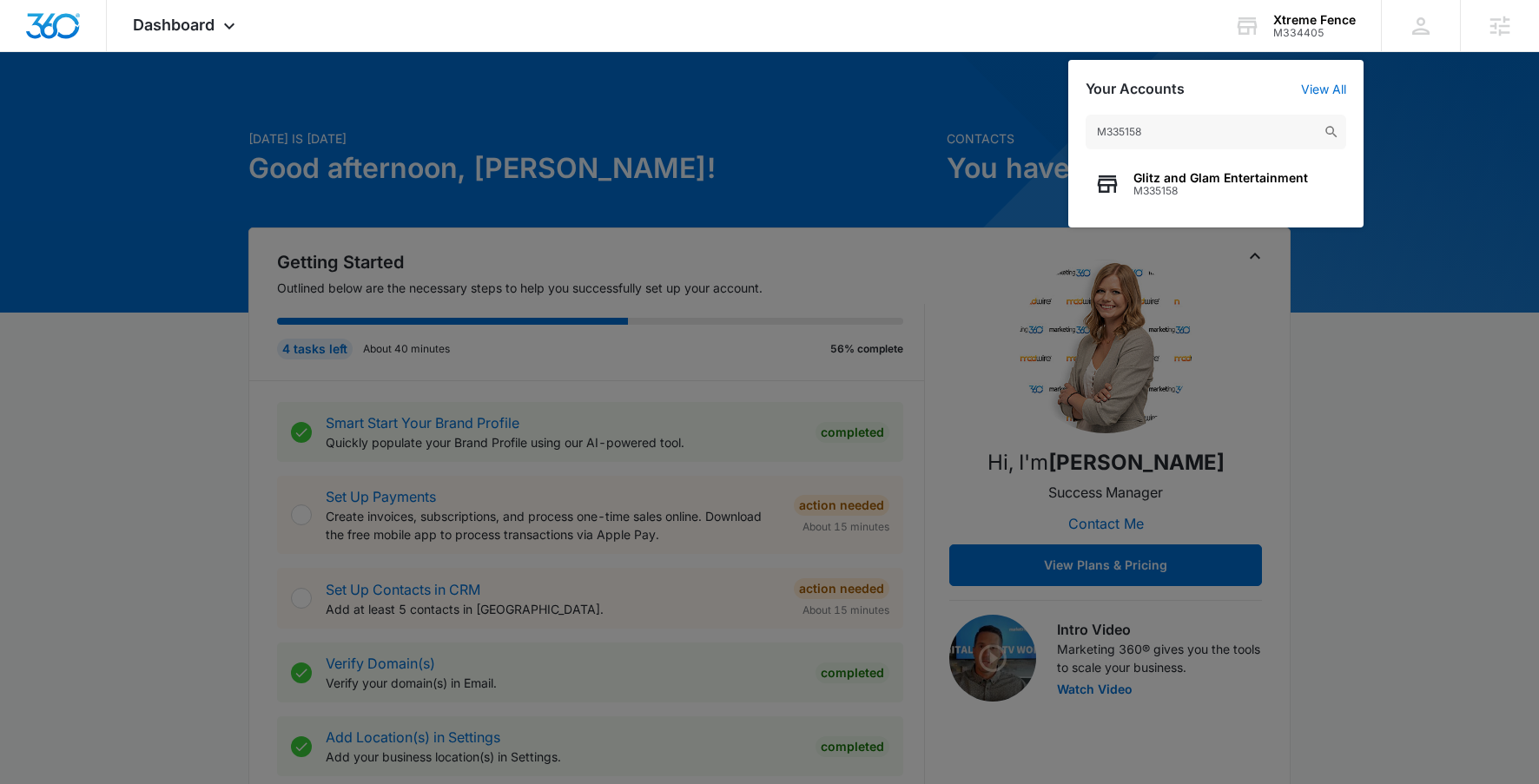
type input "M335158"
click at [1136, 172] on span "Glitz and Glam Entertainment" at bounding box center [1221, 177] width 175 height 14
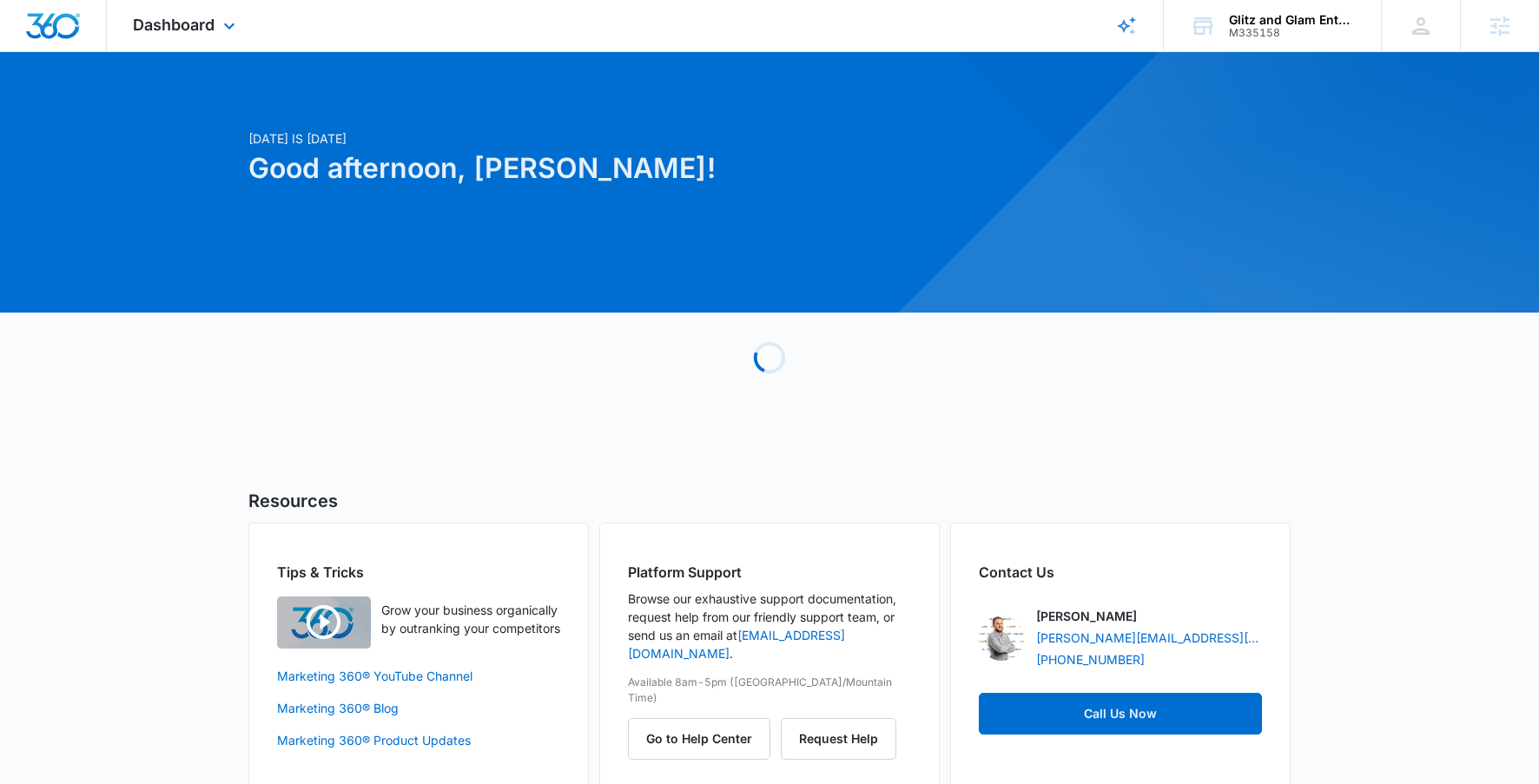
click at [191, 11] on div "Dashboard Apps Reputation Forms CRM Email Social Content Ads Intelligence Files…" at bounding box center [186, 26] width 159 height 51
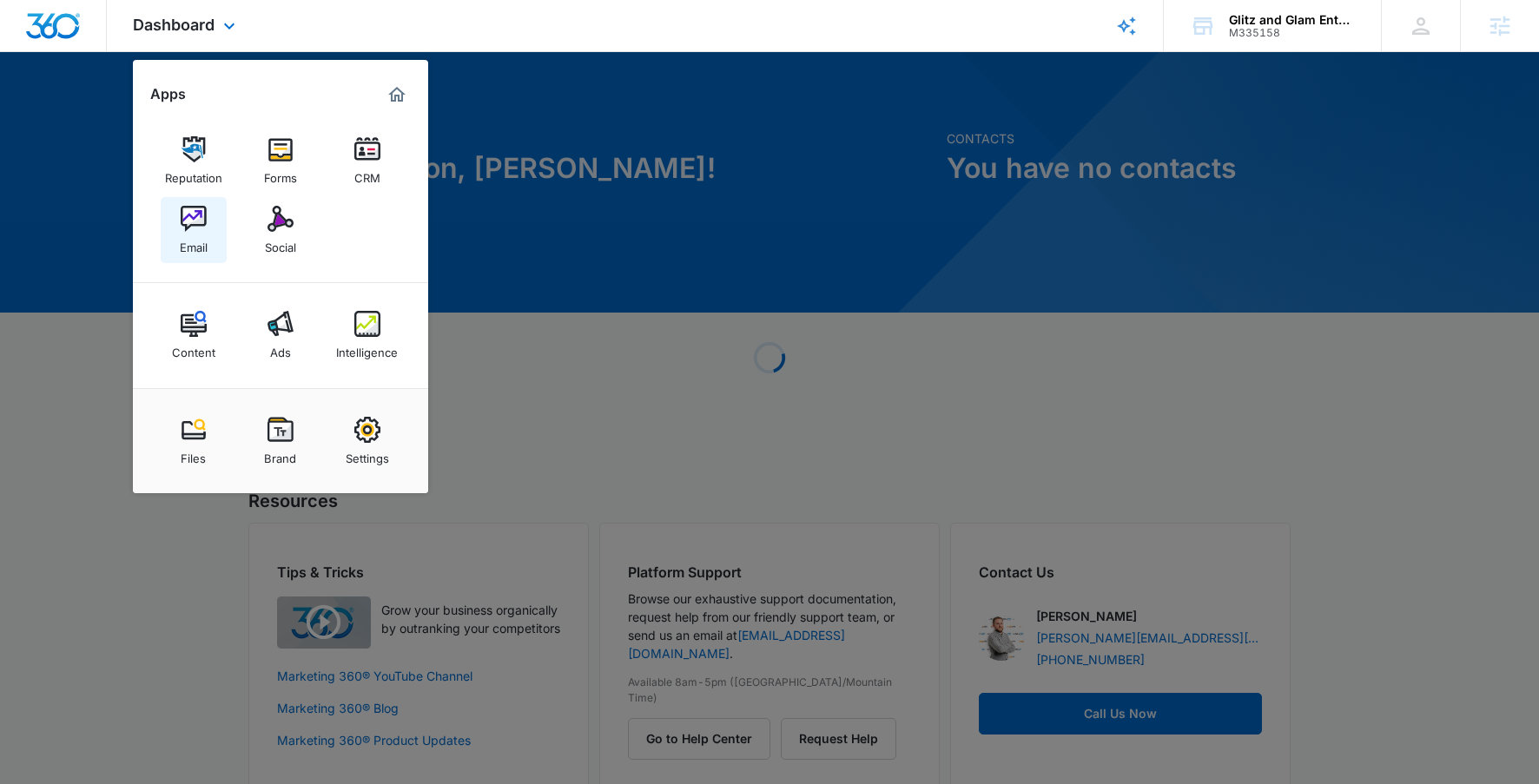
click at [180, 244] on div "Email" at bounding box center [194, 243] width 28 height 23
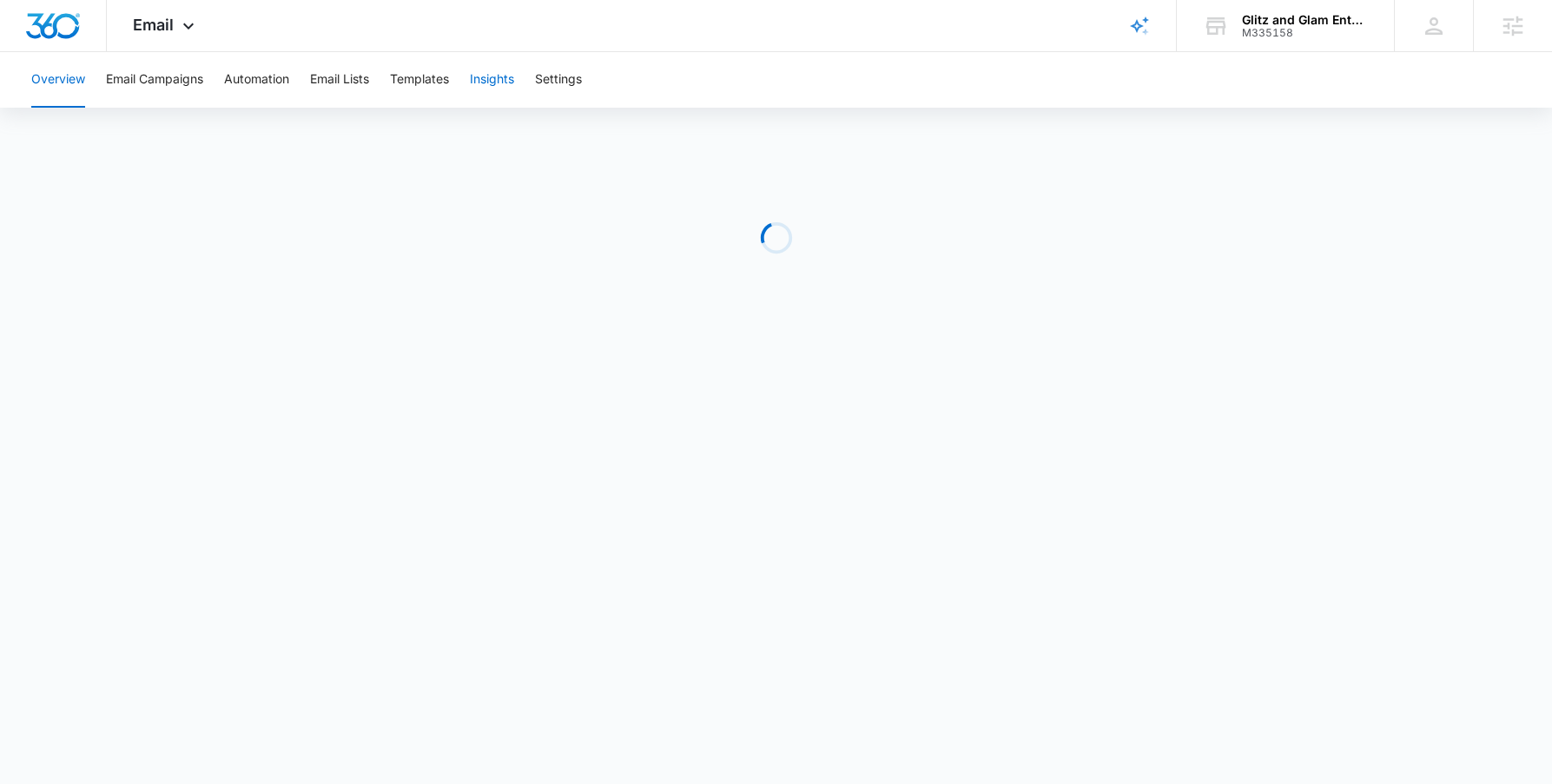
click at [480, 89] on button "Insights" at bounding box center [492, 80] width 44 height 55
click at [408, 81] on button "Templates" at bounding box center [419, 80] width 59 height 55
click at [258, 81] on button "Automation" at bounding box center [257, 80] width 65 height 55
click at [1175, 21] on link "Brand Profile Wizard" at bounding box center [1140, 26] width 74 height 51
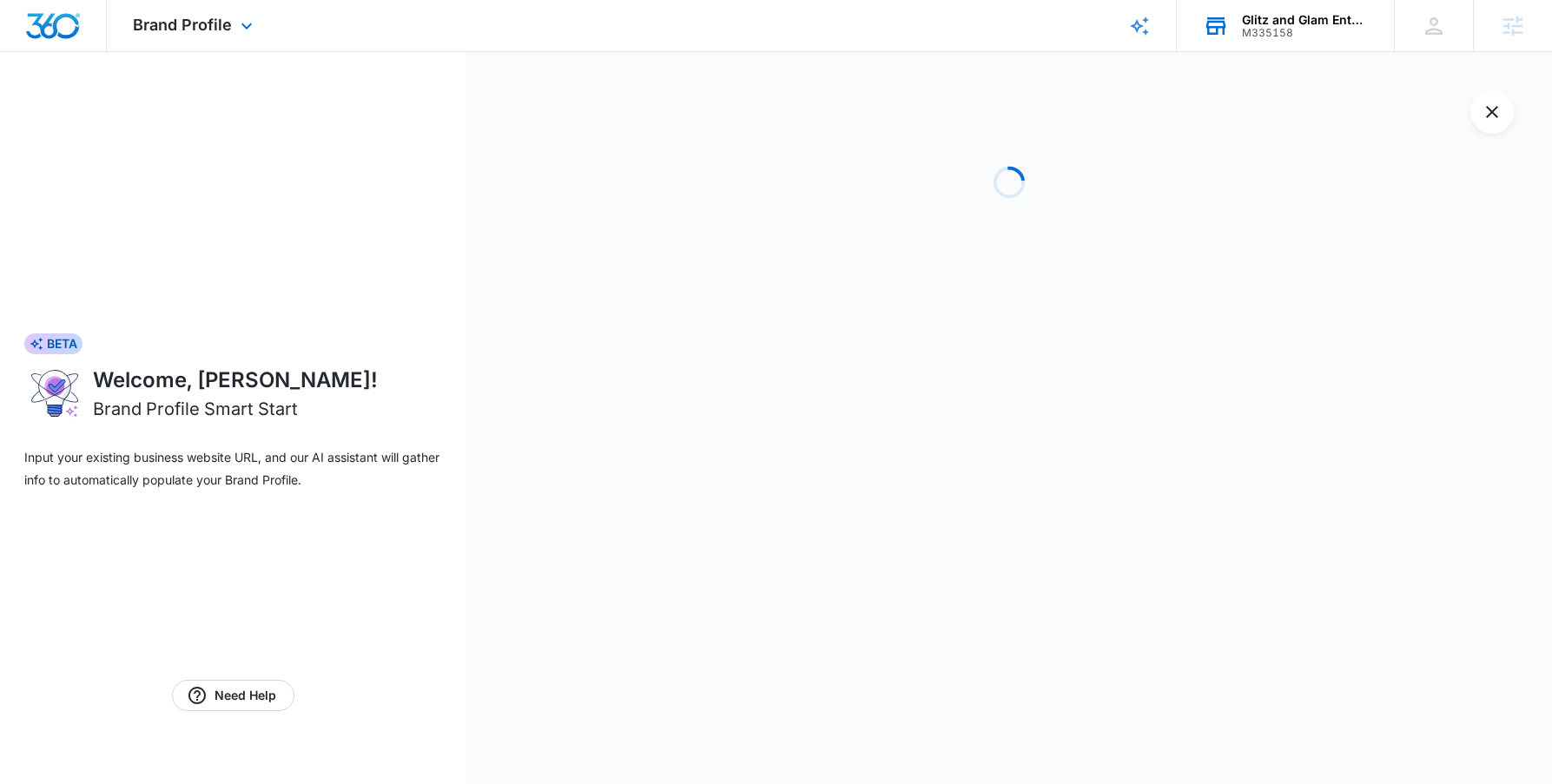
click at [1248, 27] on div "M335158" at bounding box center [1306, 32] width 127 height 12
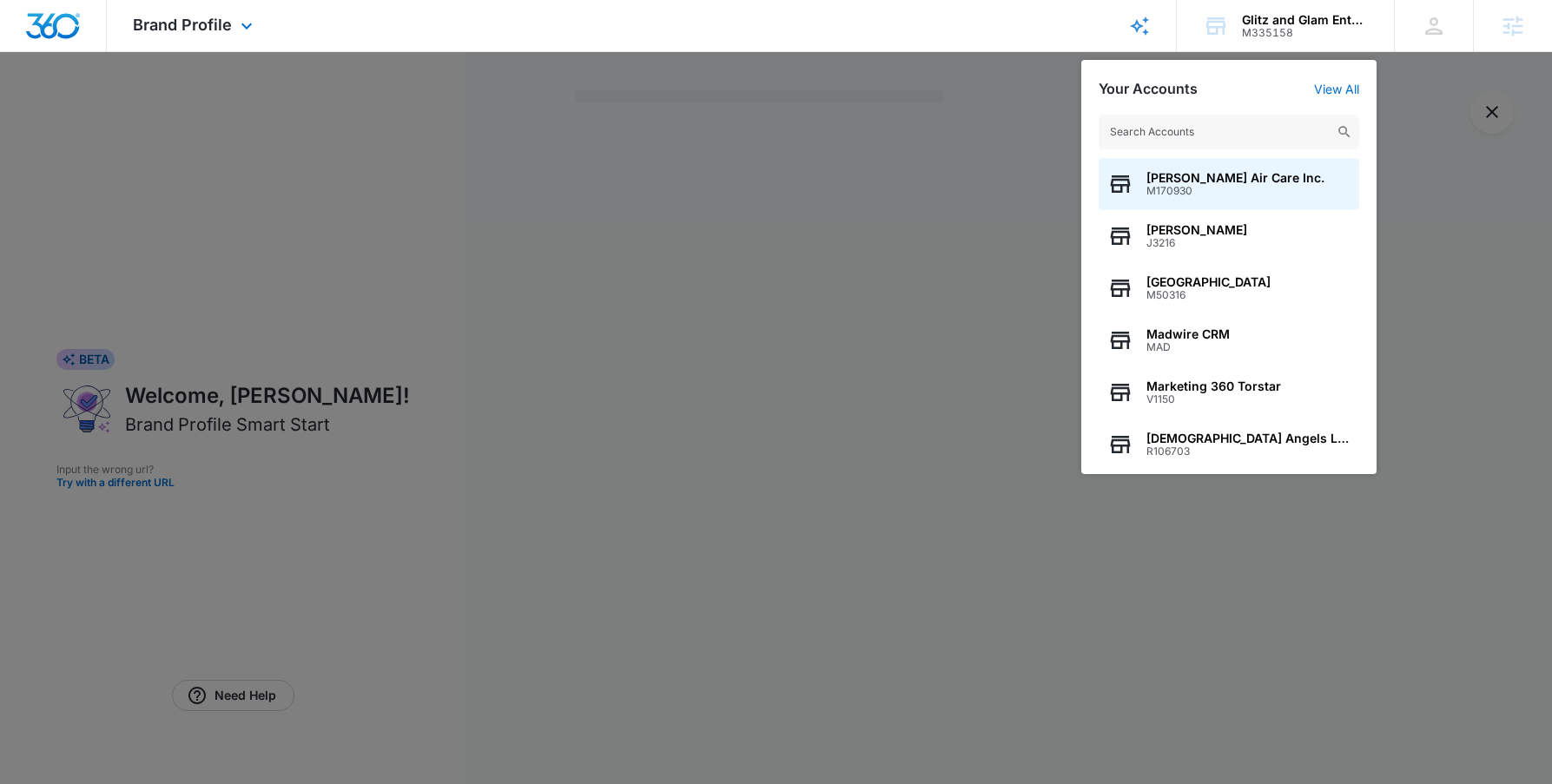
click at [233, 17] on div "Brand Profile Apps Reputation Forms CRM Email Social Content Ads Intelligence F…" at bounding box center [195, 26] width 177 height 51
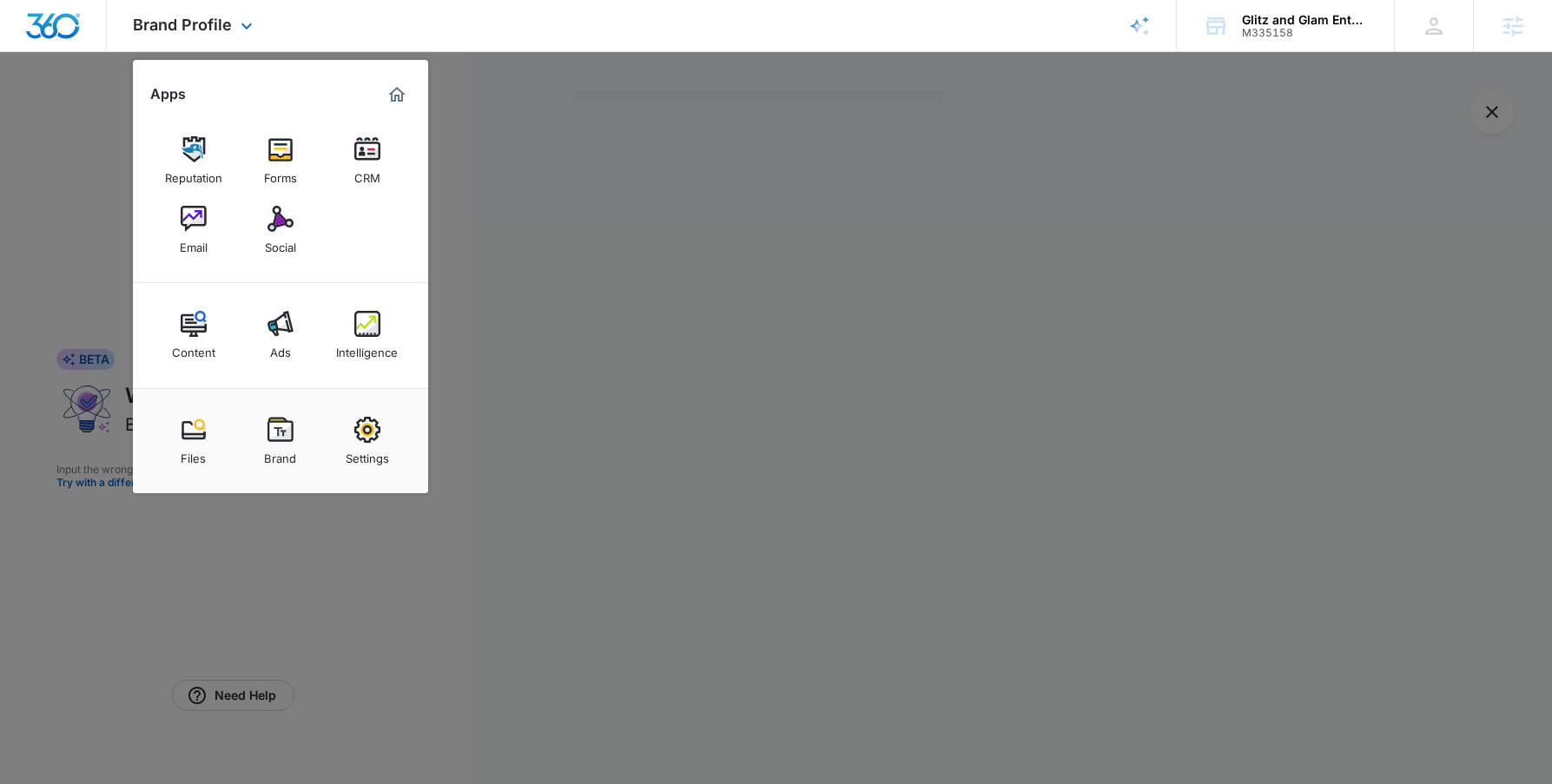
click at [77, 36] on img "Dashboard" at bounding box center [52, 26] width 55 height 26
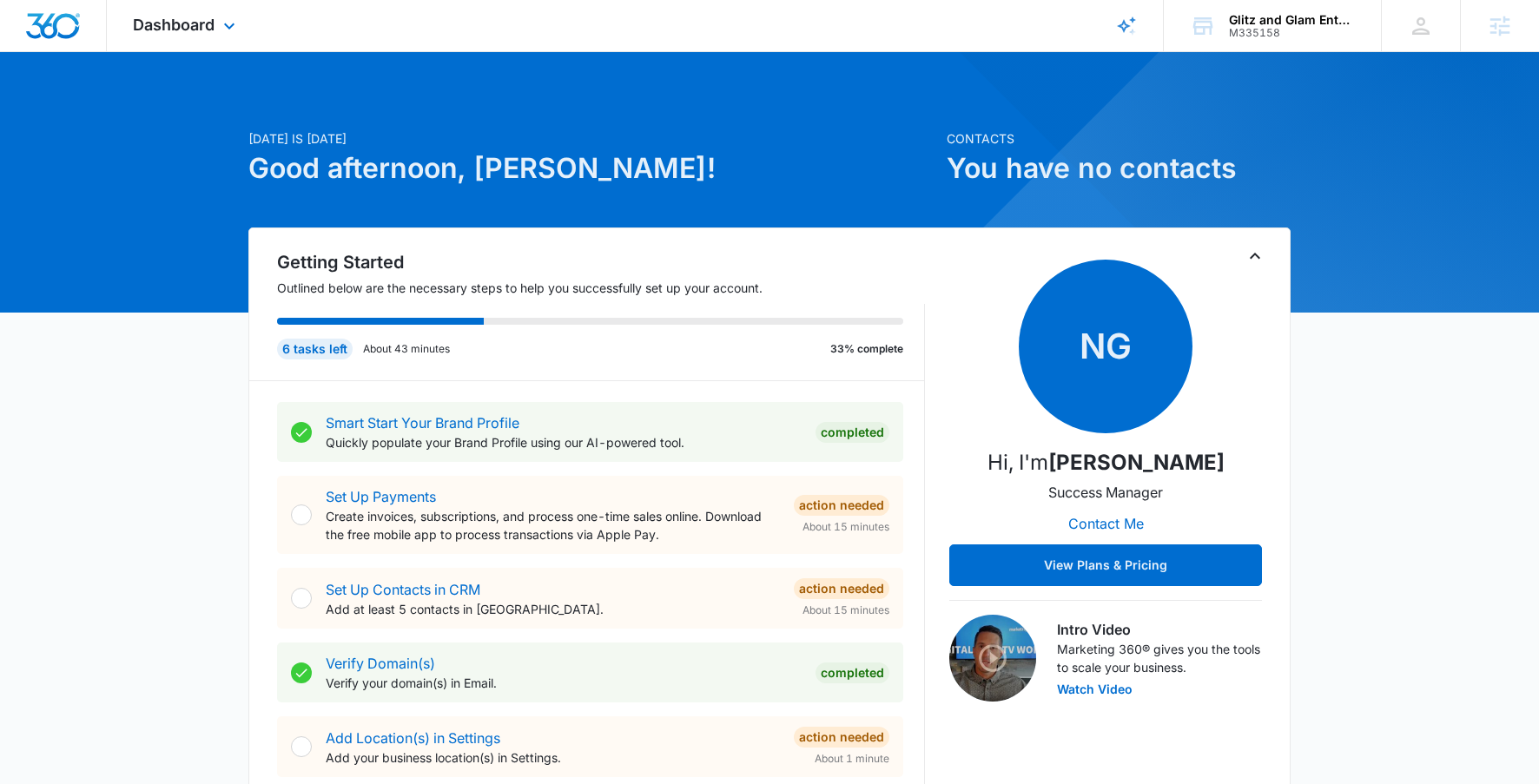
click at [60, 28] on img "Dashboard" at bounding box center [52, 26] width 55 height 26
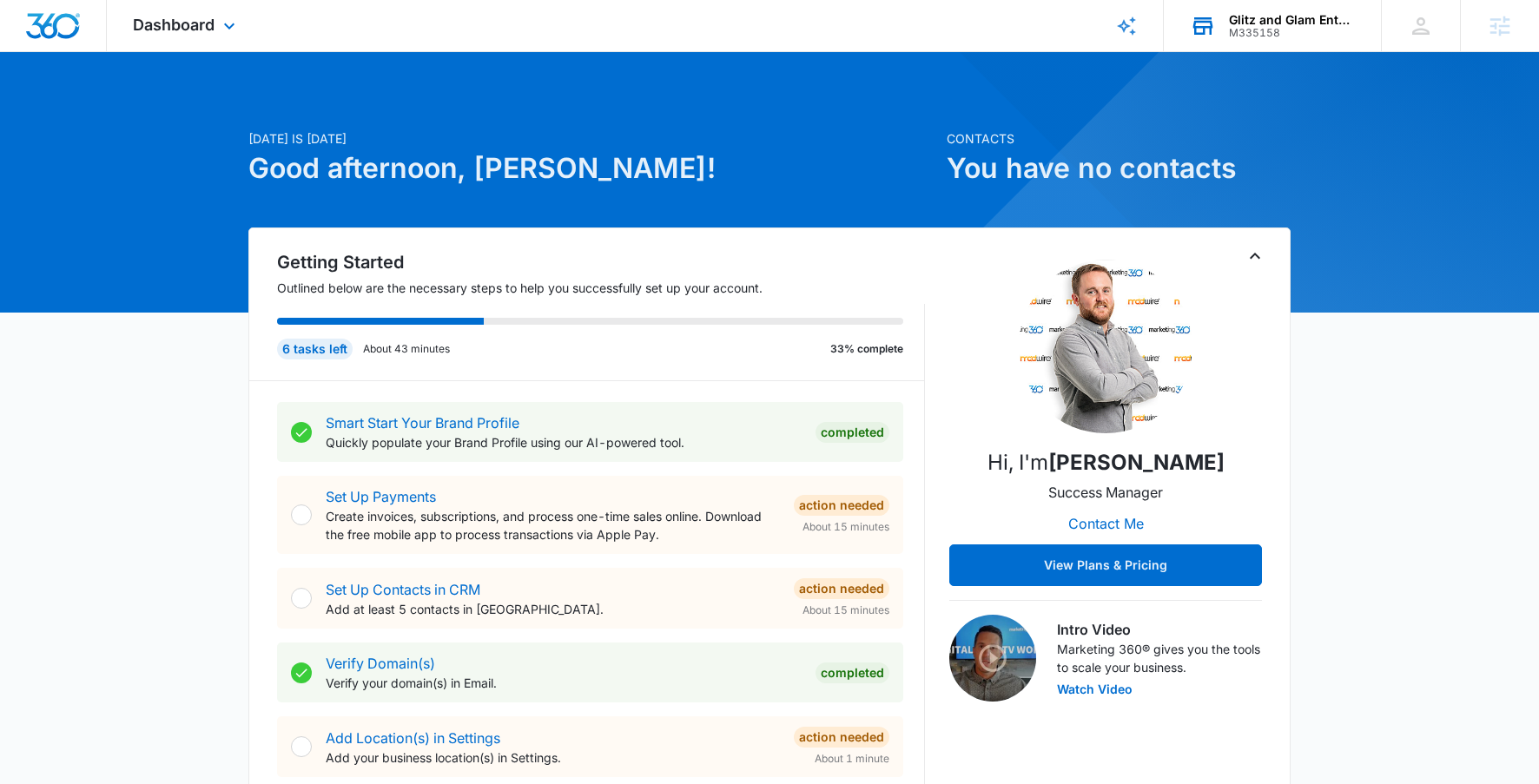
click at [1196, 34] on icon at bounding box center [1203, 27] width 20 height 14
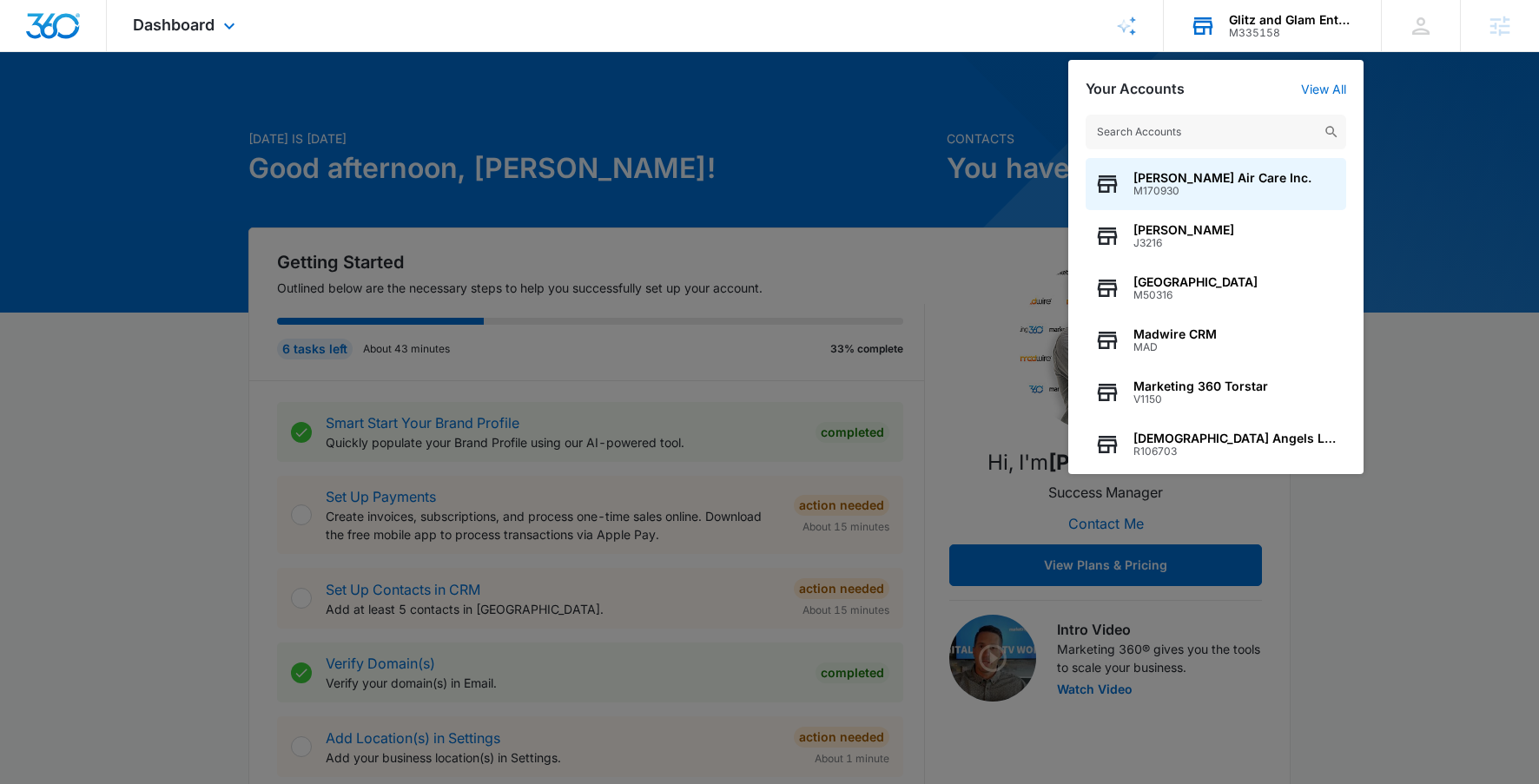
click at [1210, 115] on input "text" at bounding box center [1215, 132] width 260 height 35
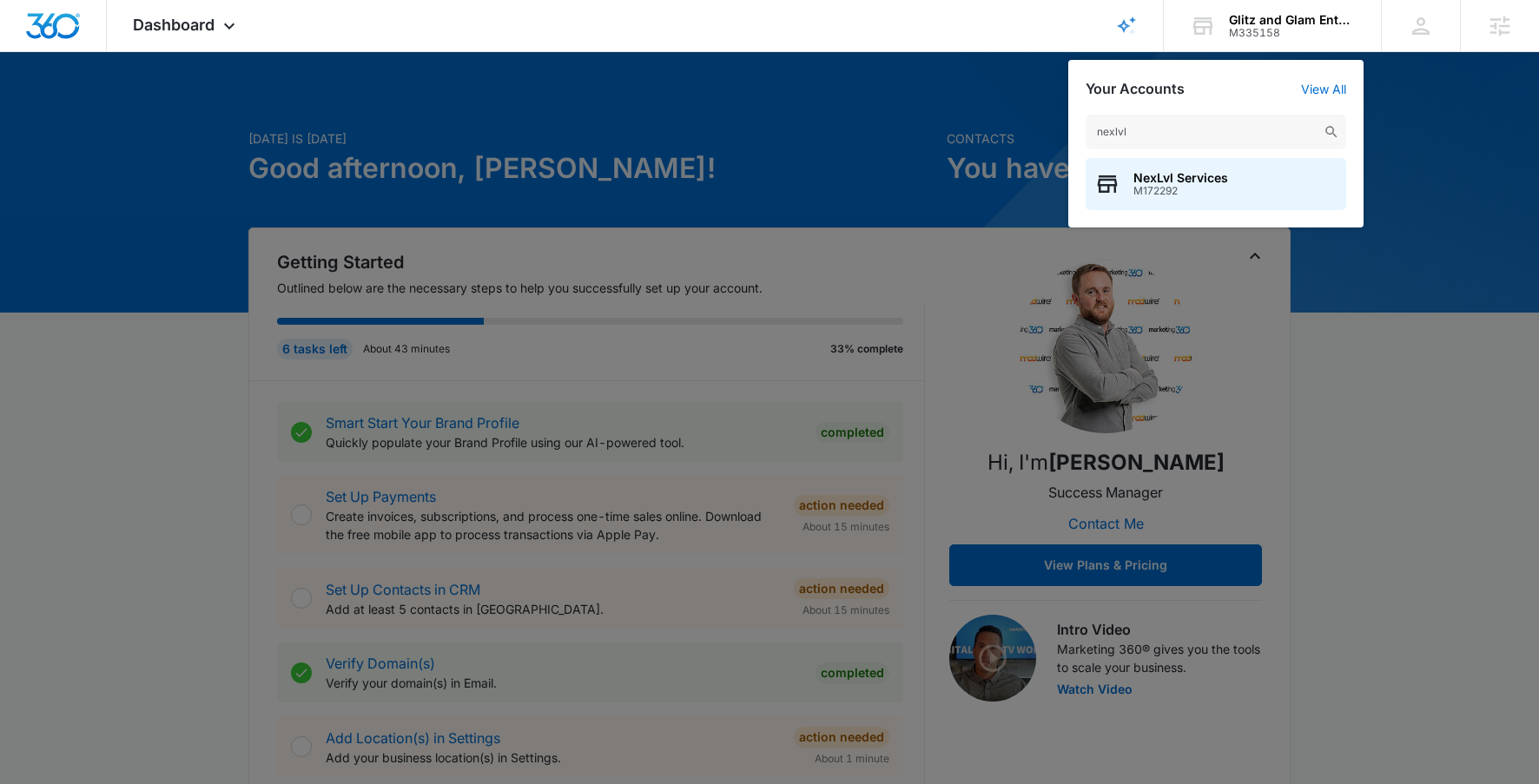
type input "nexlvl"
click at [1147, 179] on span "NexLvl Services" at bounding box center [1180, 177] width 95 height 14
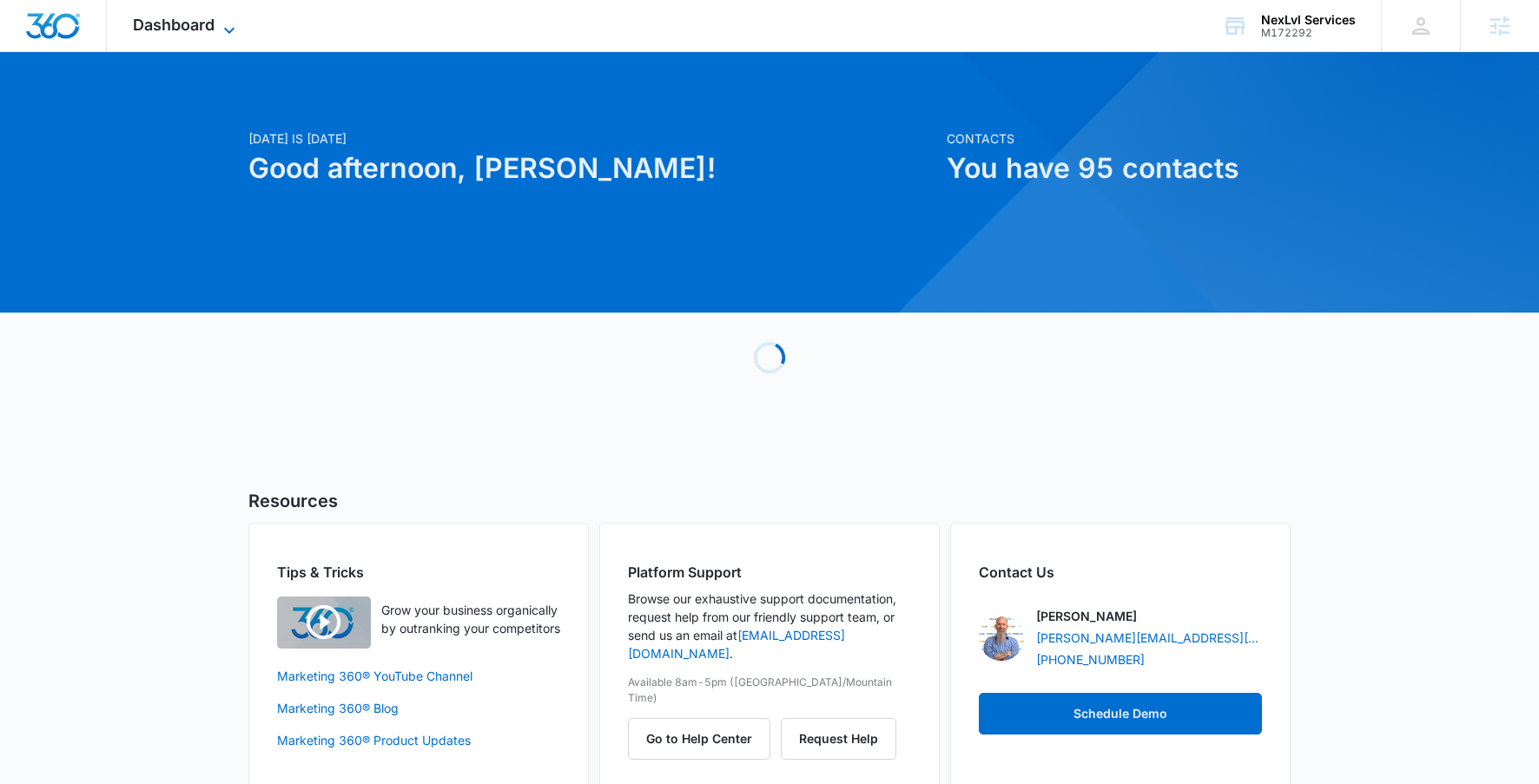
click at [212, 23] on span "Dashboard" at bounding box center [174, 25] width 82 height 18
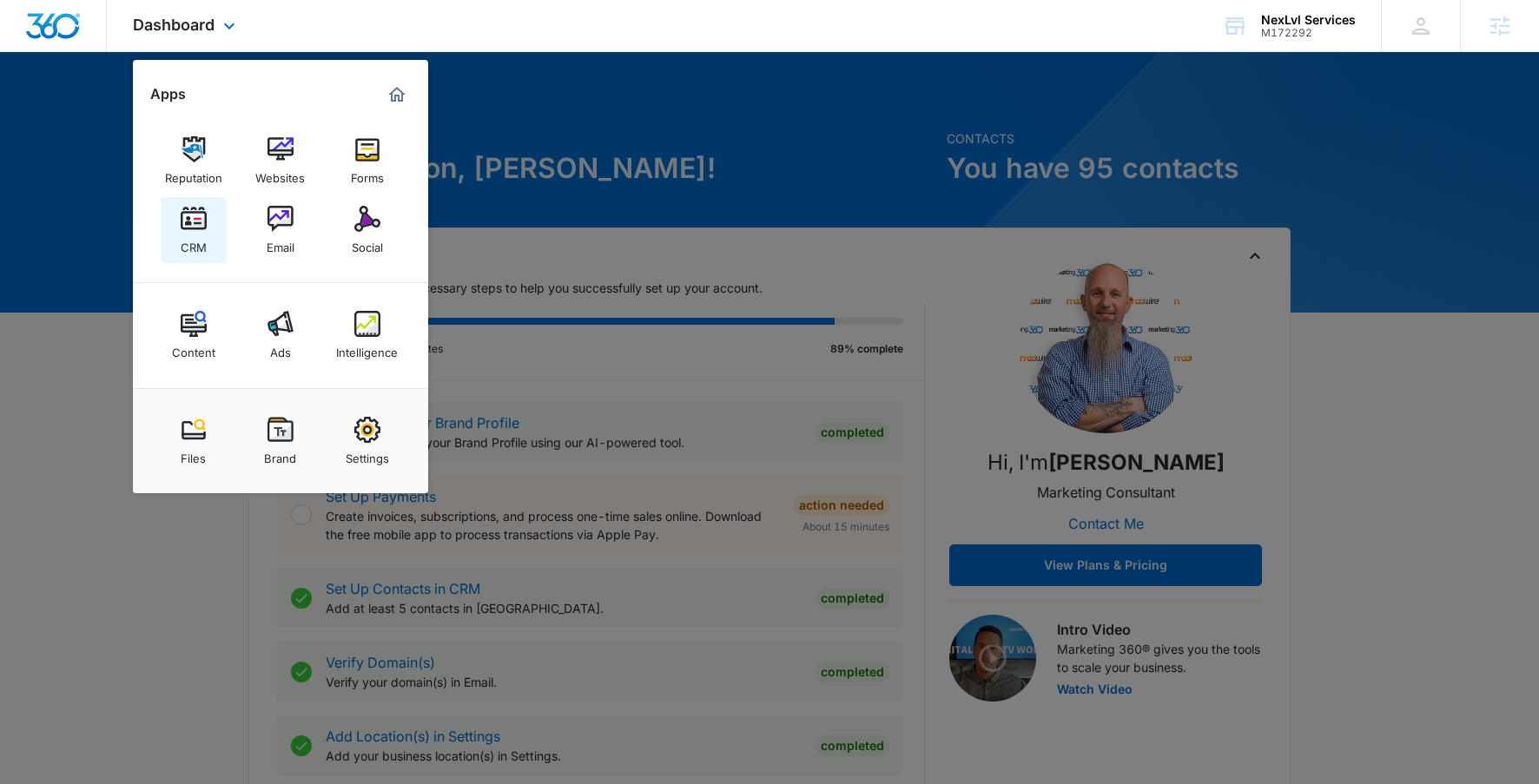
click at [184, 254] on div "CRM" at bounding box center [194, 243] width 26 height 23
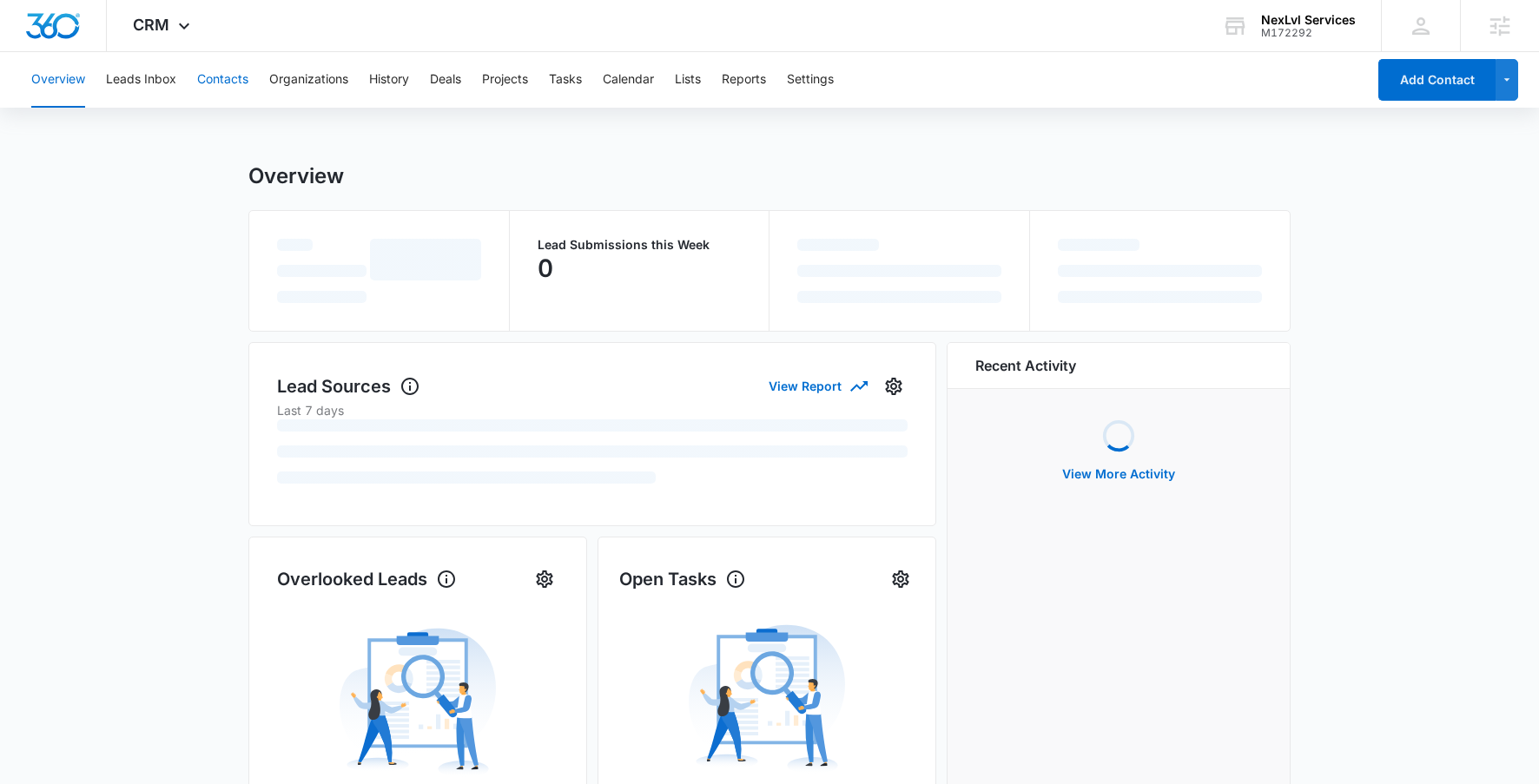
click at [238, 82] on button "Contacts" at bounding box center [222, 80] width 51 height 55
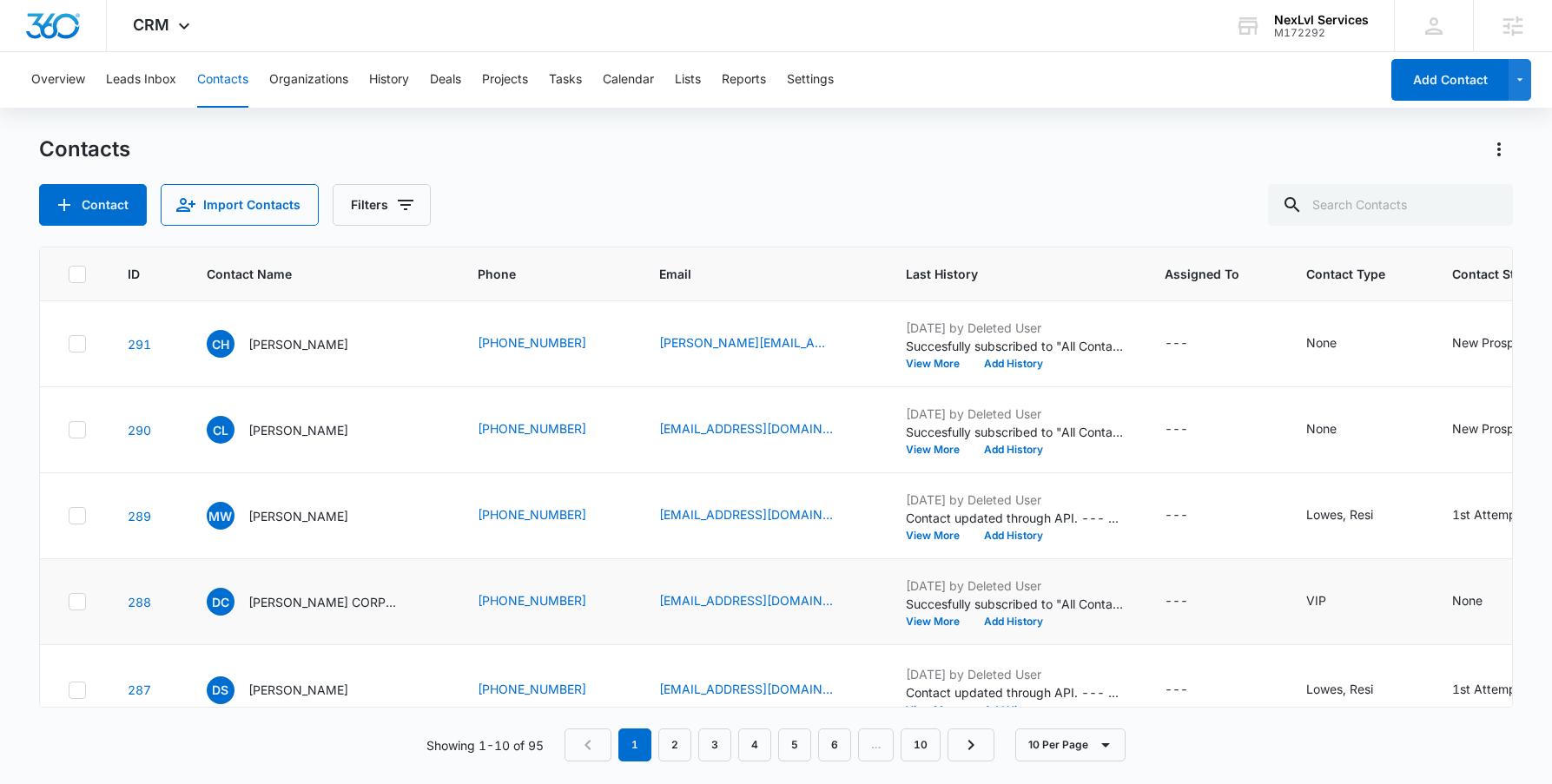
click at [1362, 645] on td "VIP" at bounding box center [1358, 602] width 146 height 86
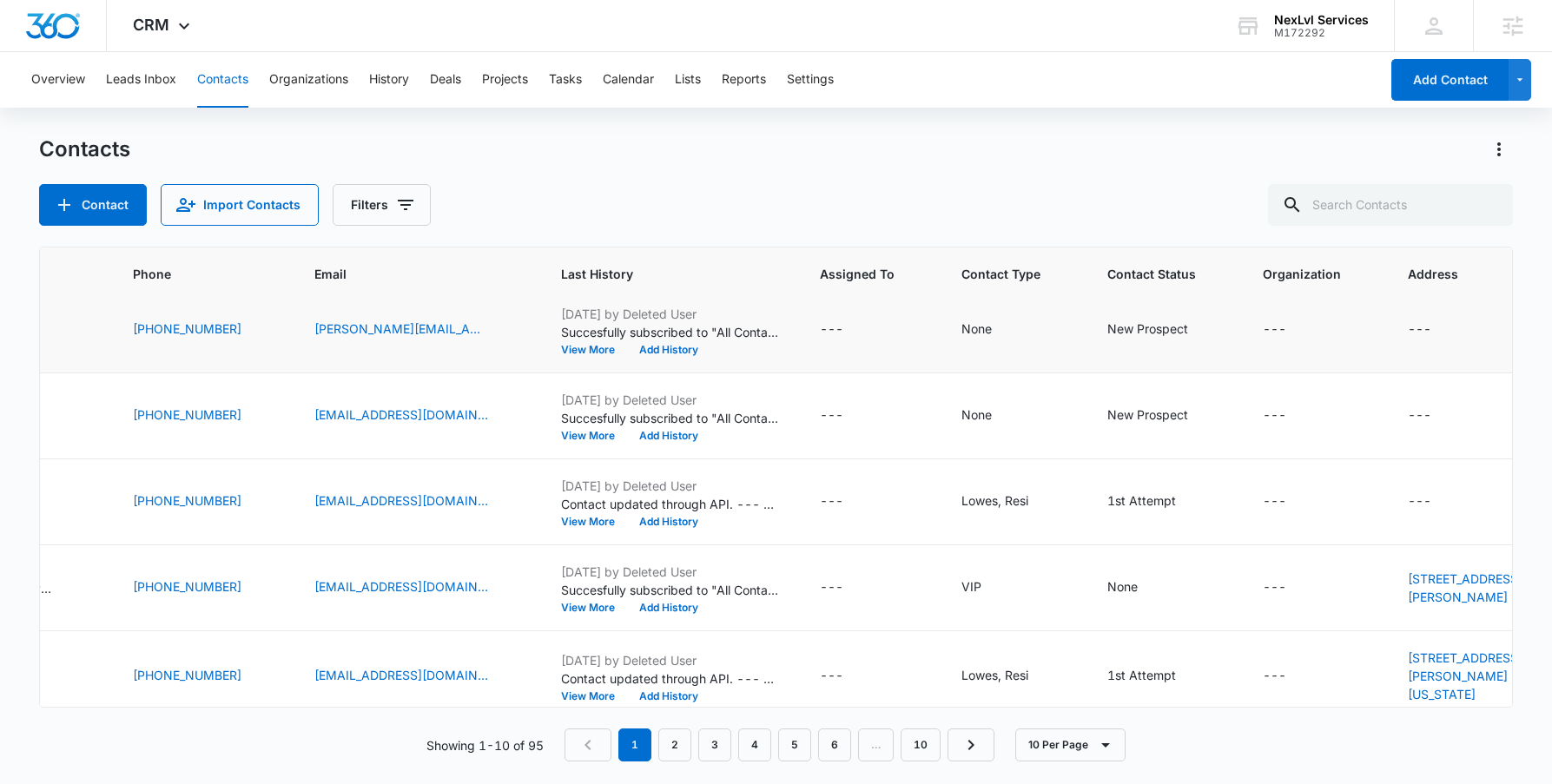
scroll to position [0, 345]
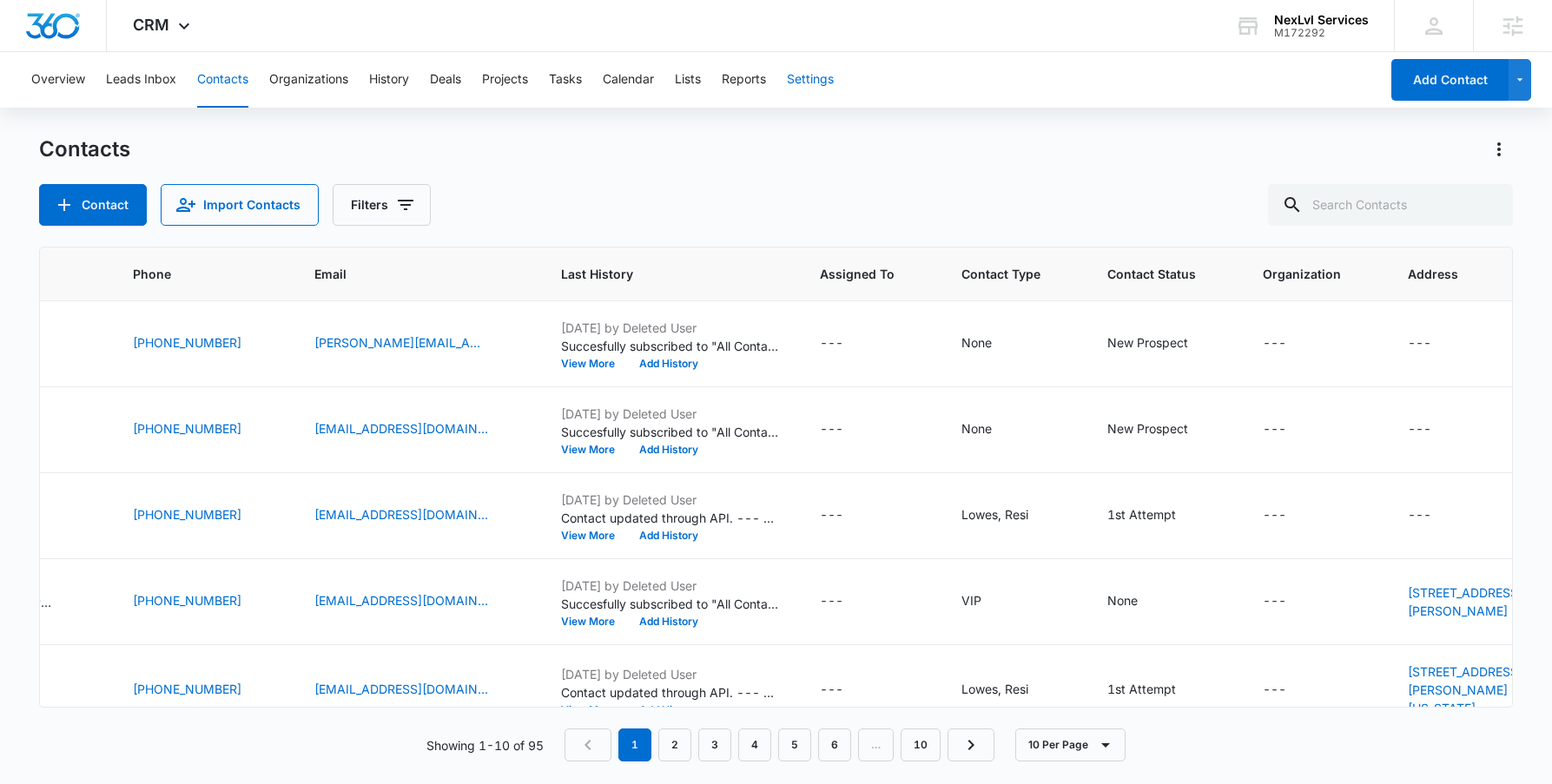
click at [818, 69] on button "Settings" at bounding box center [810, 80] width 47 height 55
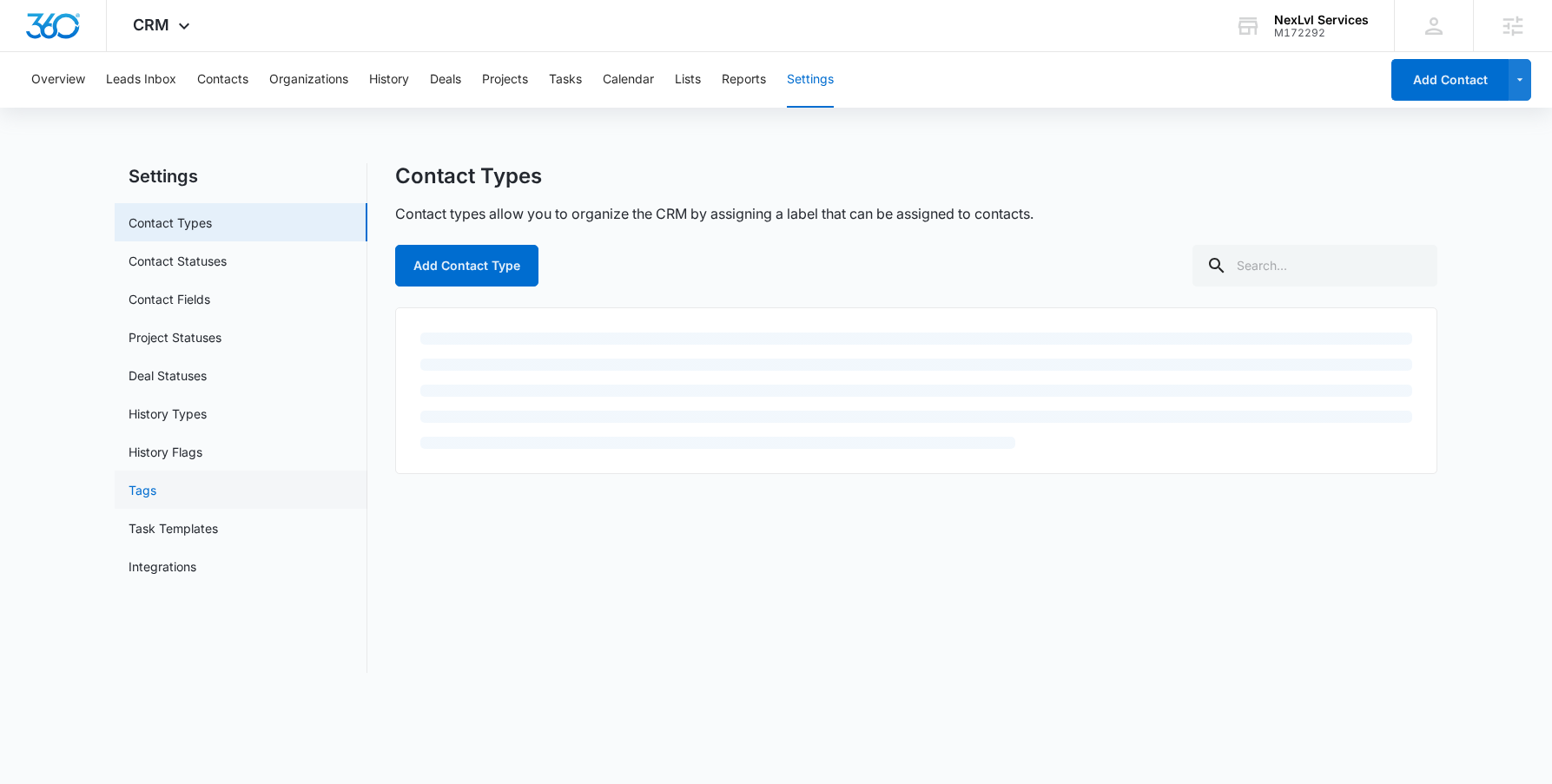
click at [156, 481] on link "Tags" at bounding box center [143, 490] width 28 height 18
